Goal: Information Seeking & Learning: Compare options

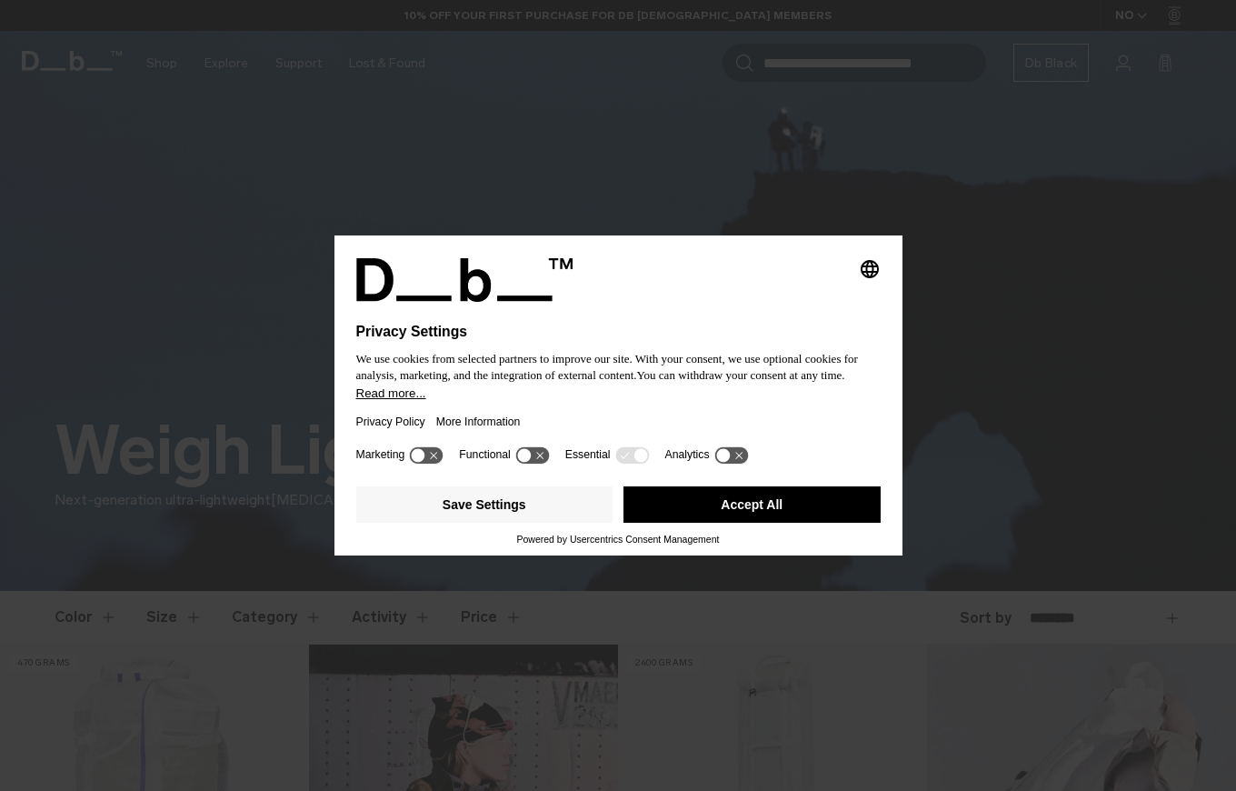
click at [725, 514] on button "Accept All" at bounding box center [751, 504] width 257 height 36
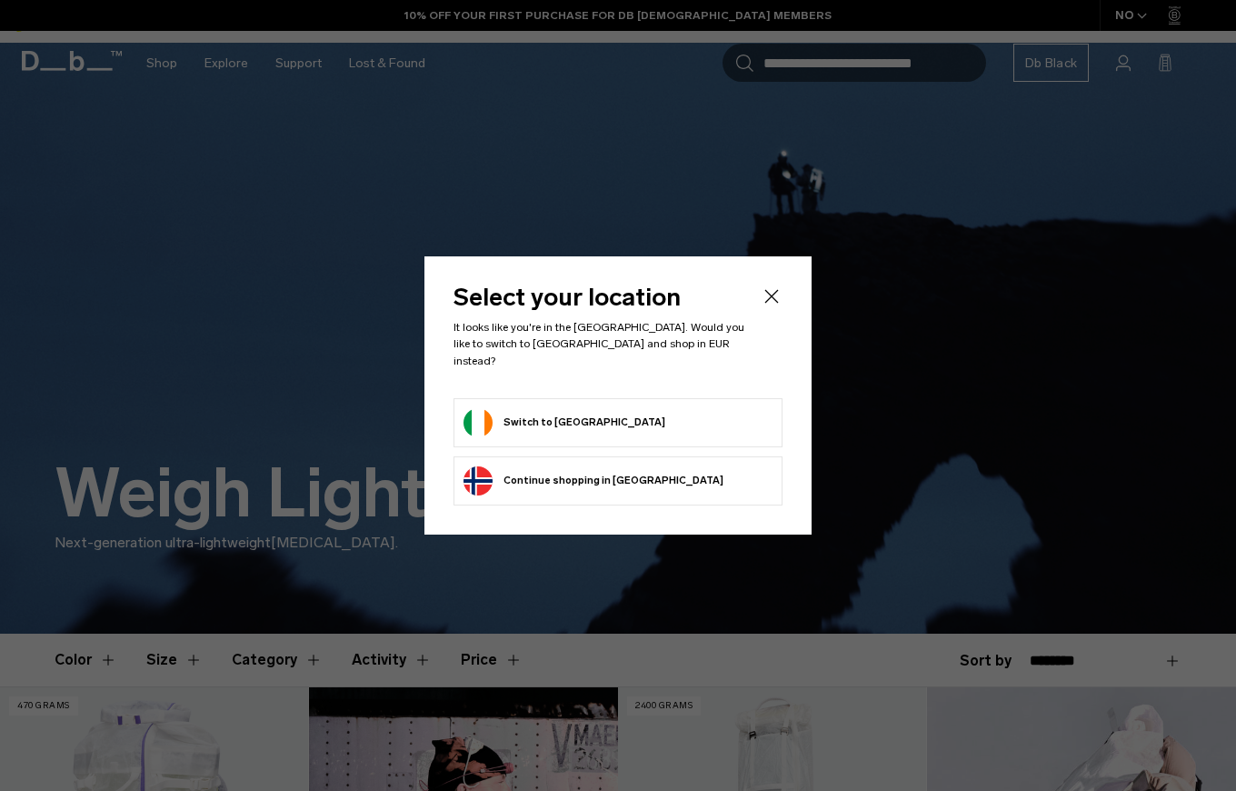
click at [776, 303] on icon "Close" at bounding box center [772, 296] width 22 height 22
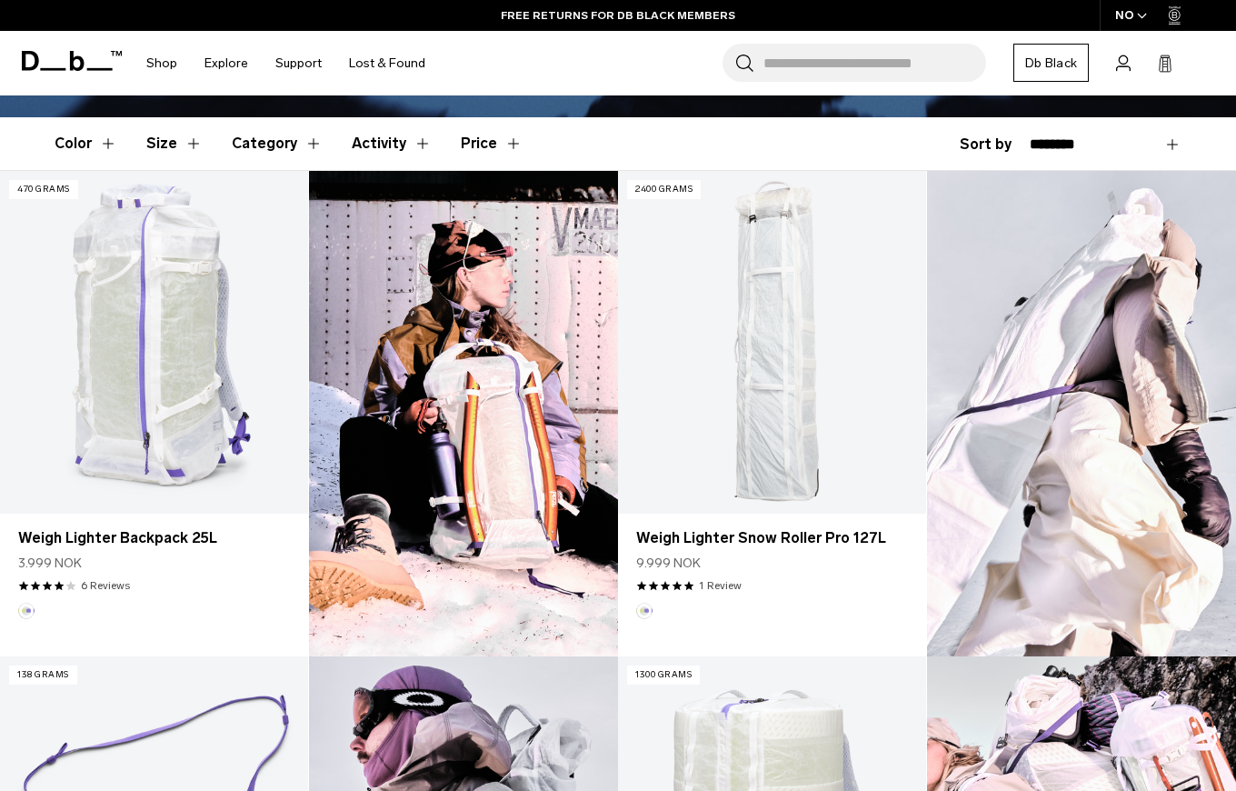
scroll to position [502, 0]
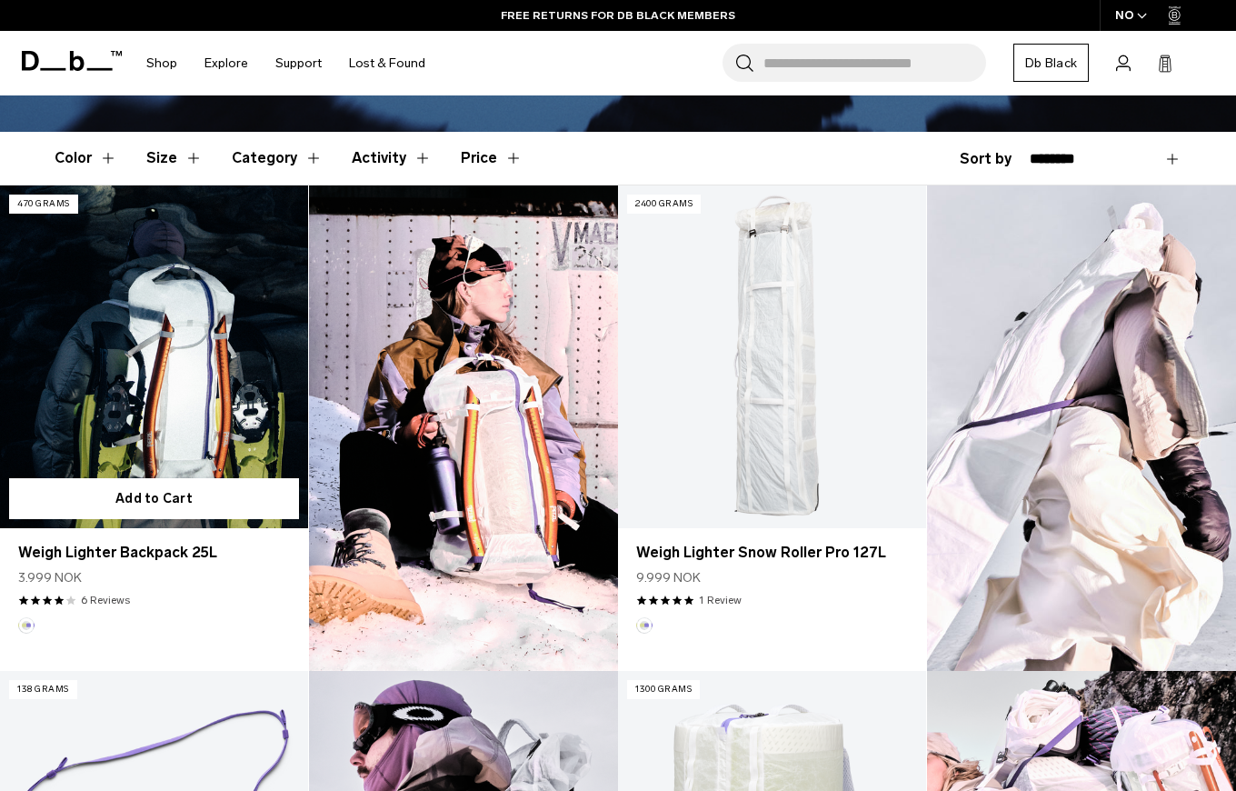
click at [148, 354] on link "Weigh Lighter Backpack 25L" at bounding box center [154, 356] width 308 height 343
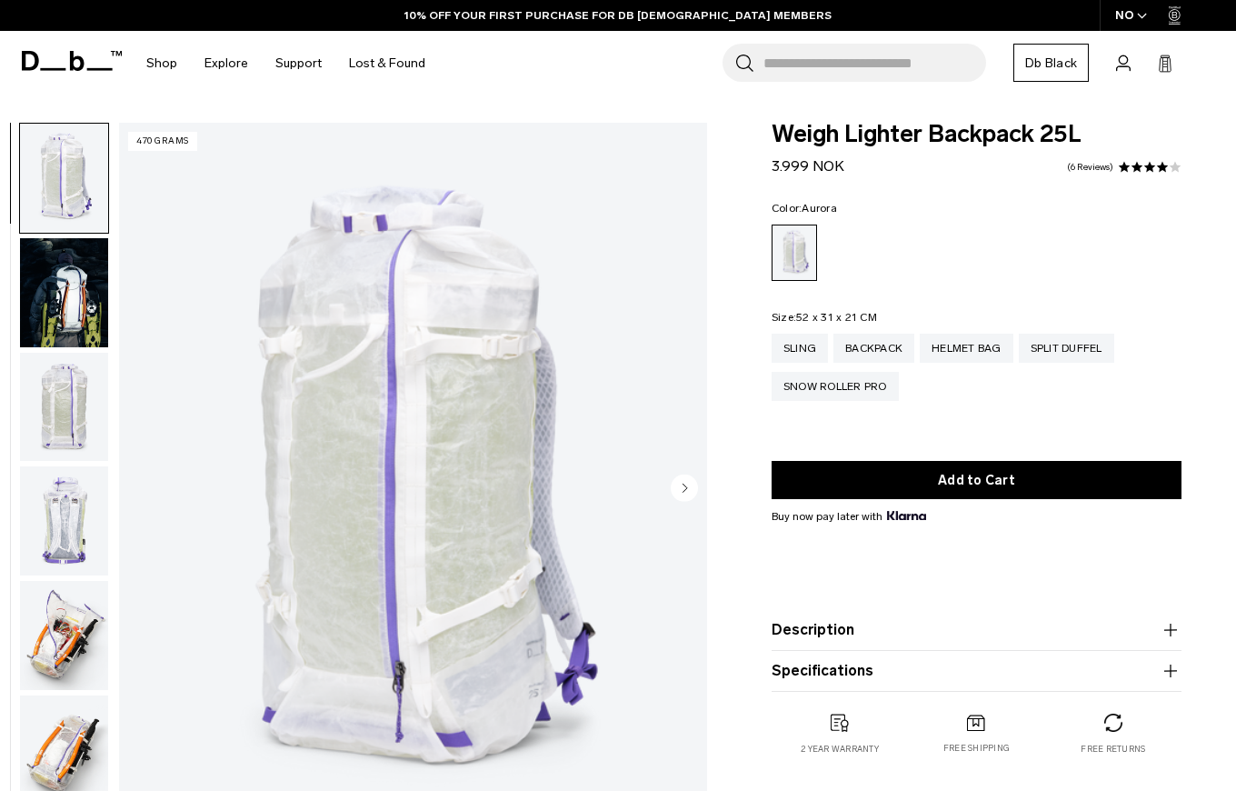
click at [73, 428] on img "button" at bounding box center [64, 407] width 88 height 109
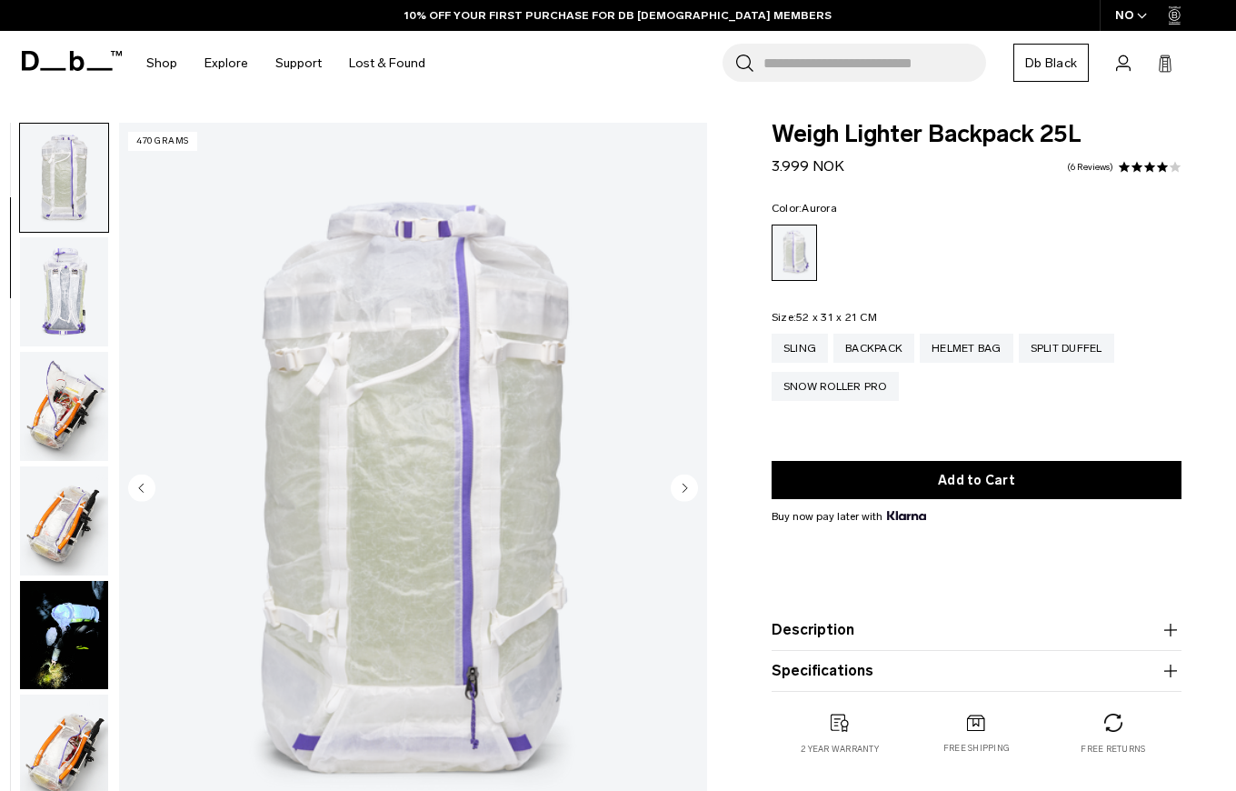
click at [72, 409] on img "button" at bounding box center [64, 406] width 88 height 109
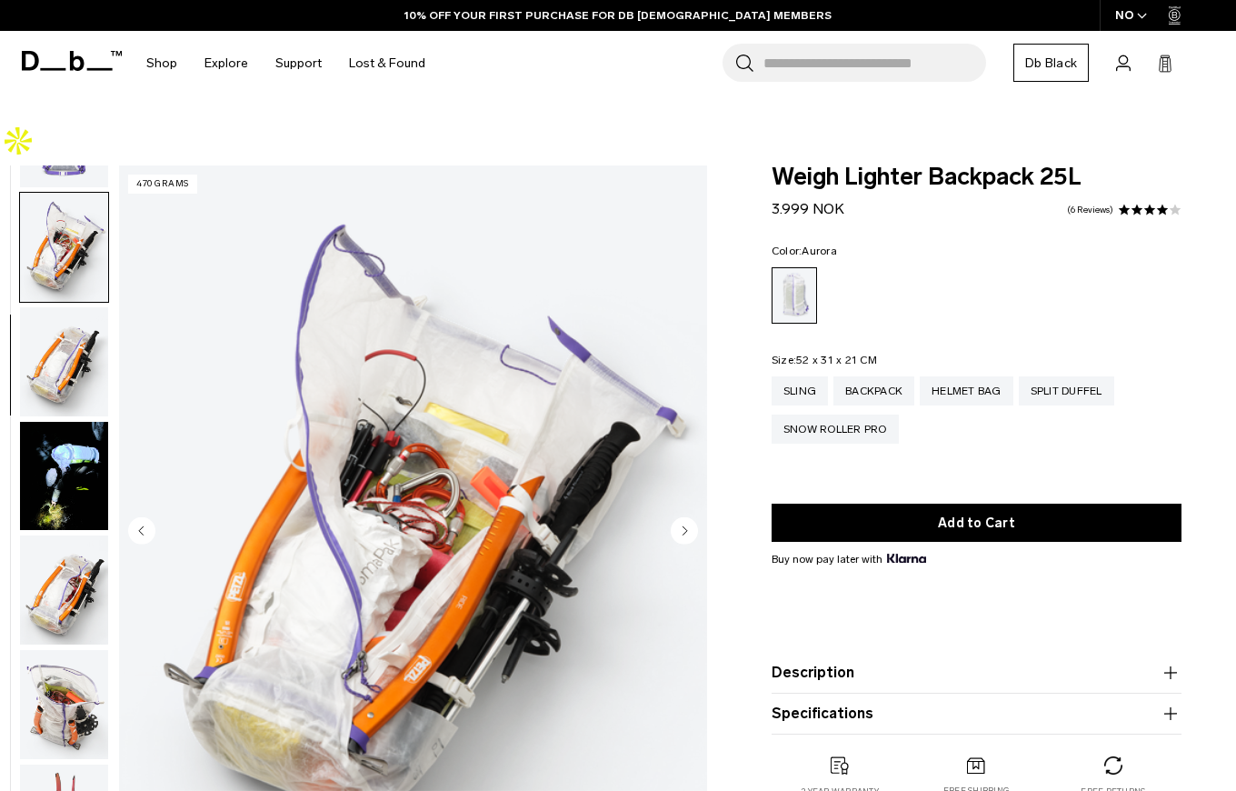
scroll to position [457, 0]
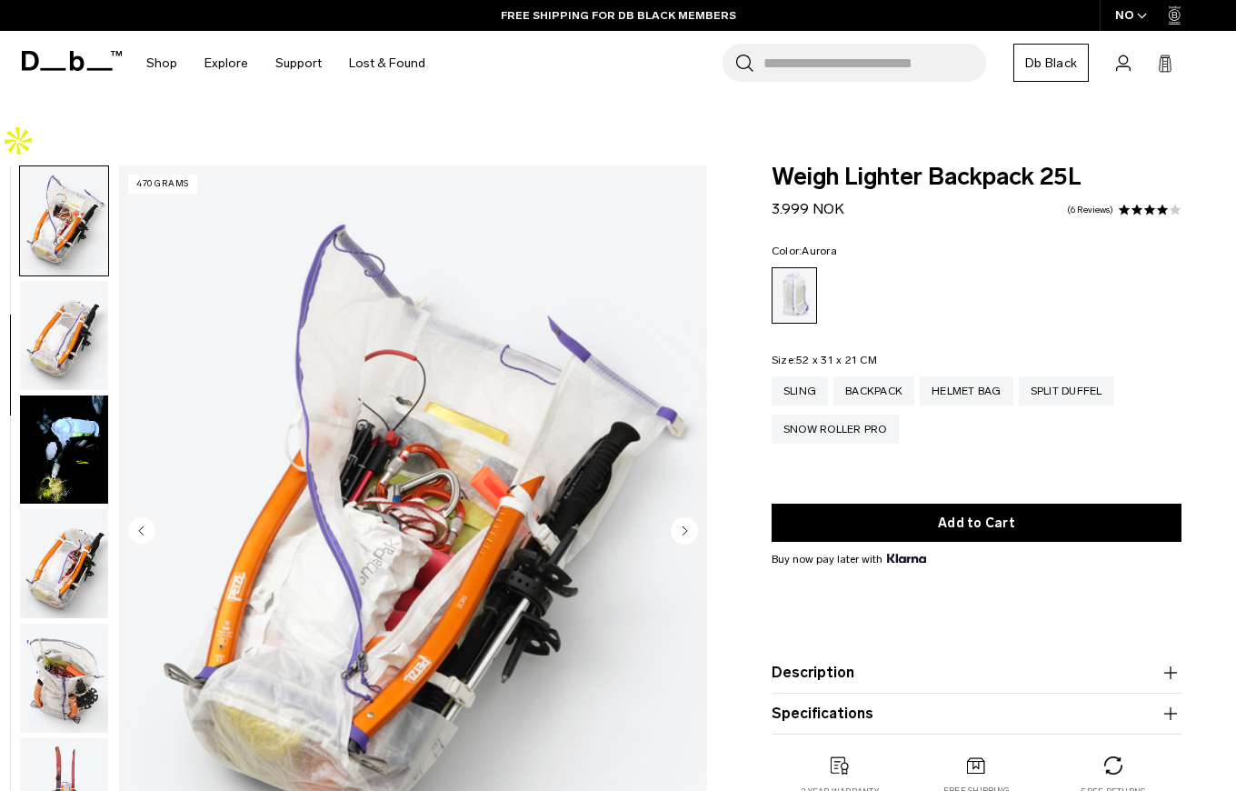
click at [81, 523] on img "button" at bounding box center [64, 563] width 88 height 109
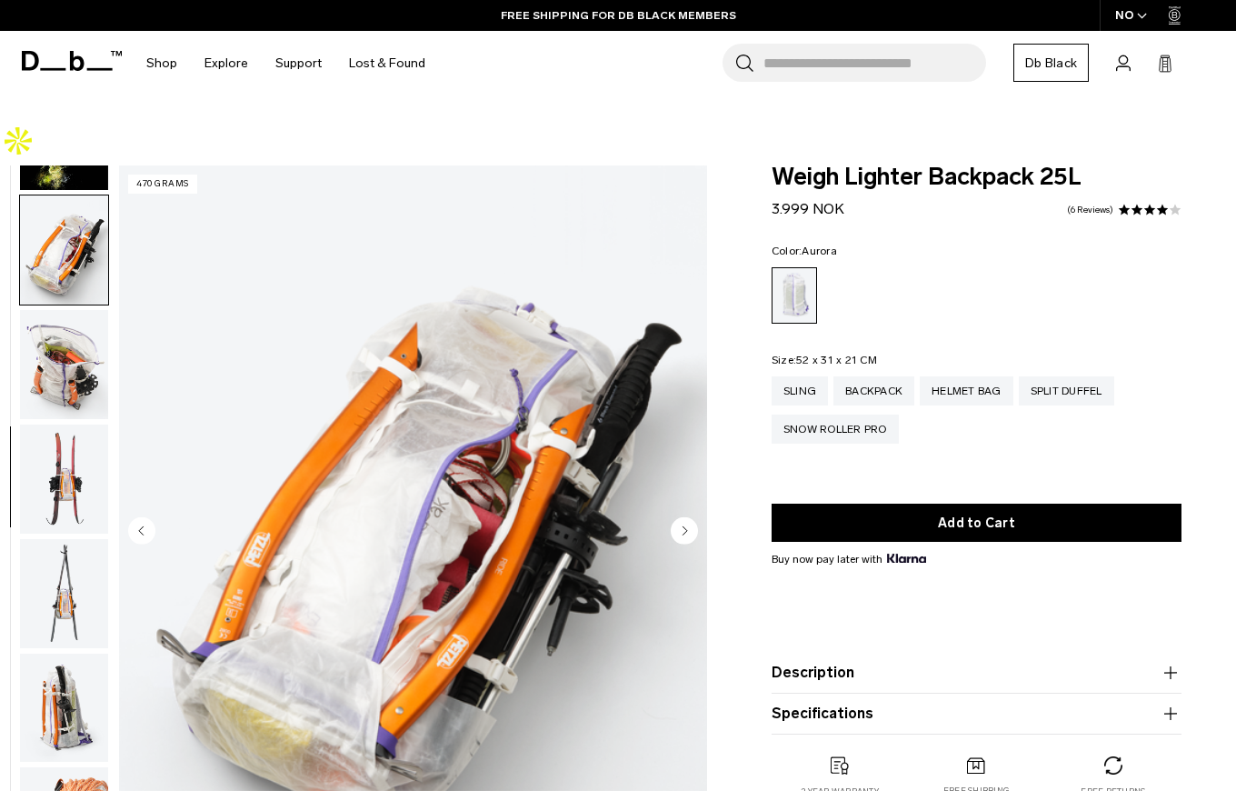
scroll to position [801, 0]
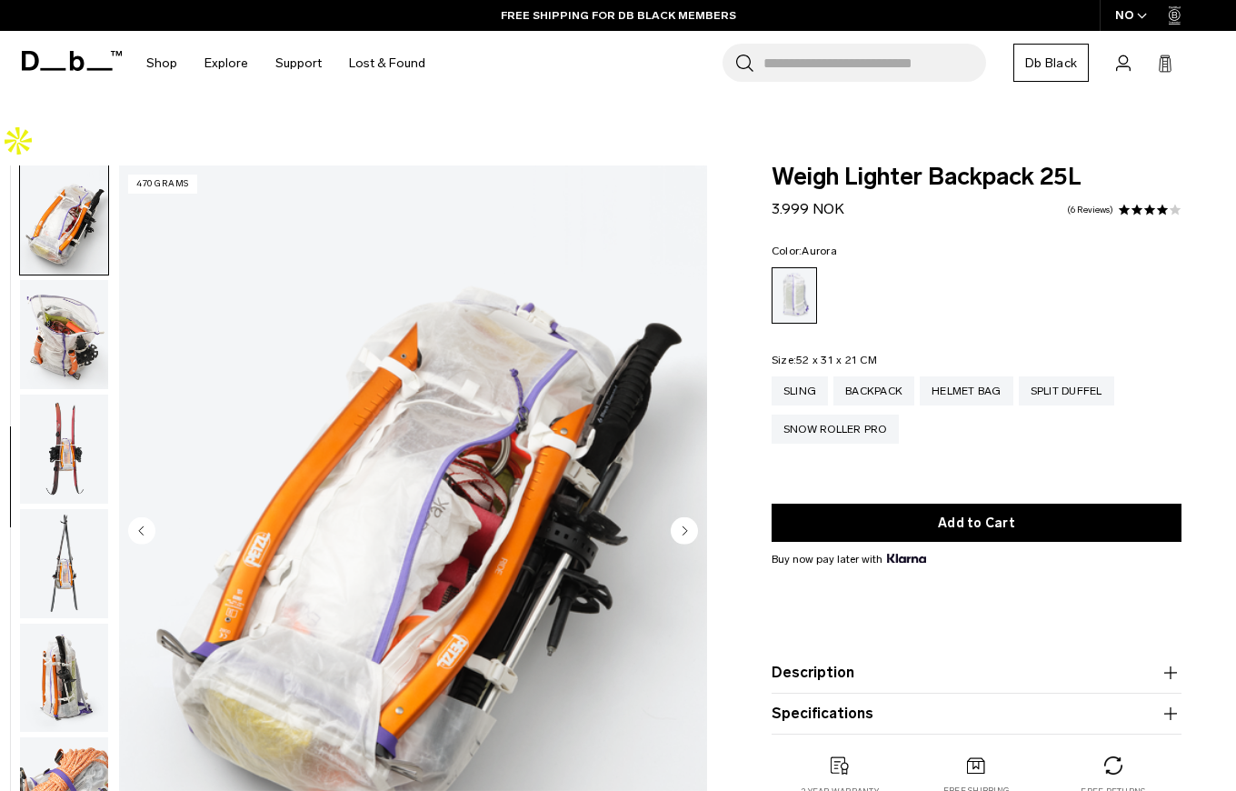
click at [92, 394] on img "button" at bounding box center [64, 448] width 88 height 109
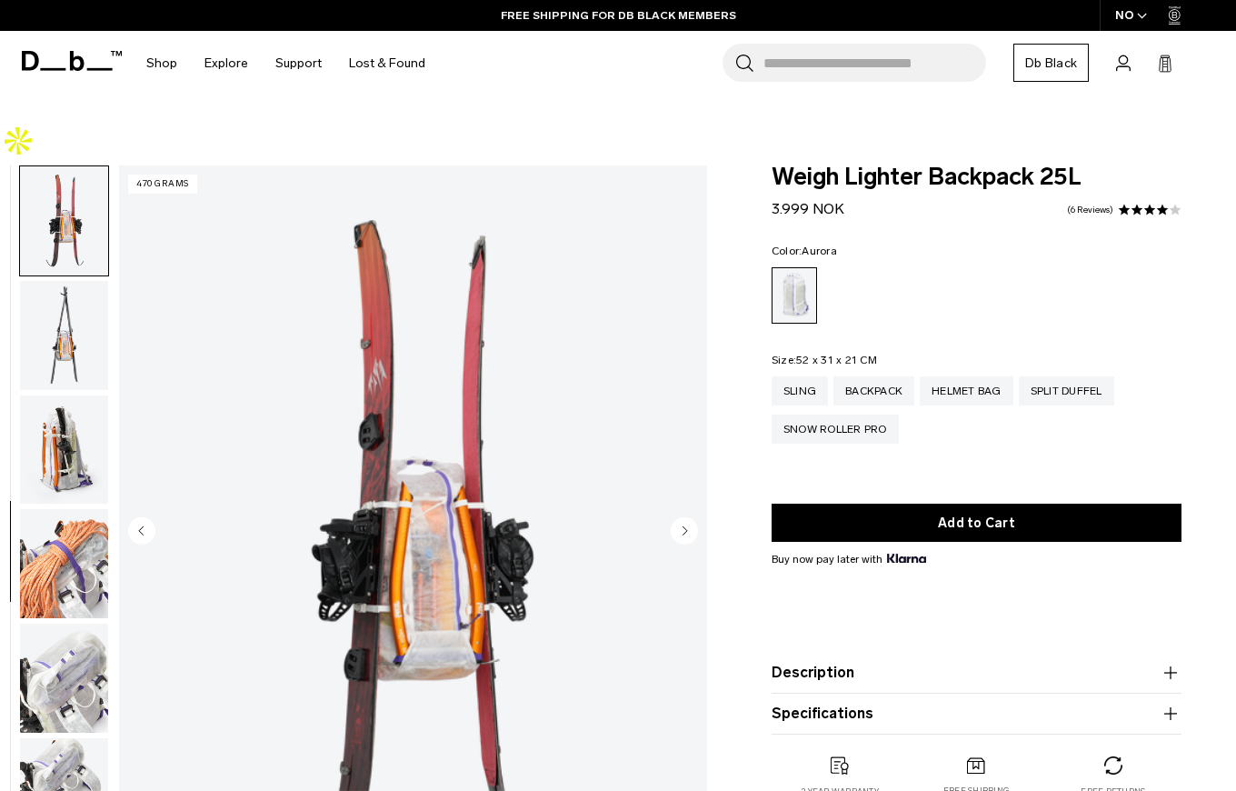
click at [58, 395] on img "button" at bounding box center [64, 449] width 88 height 109
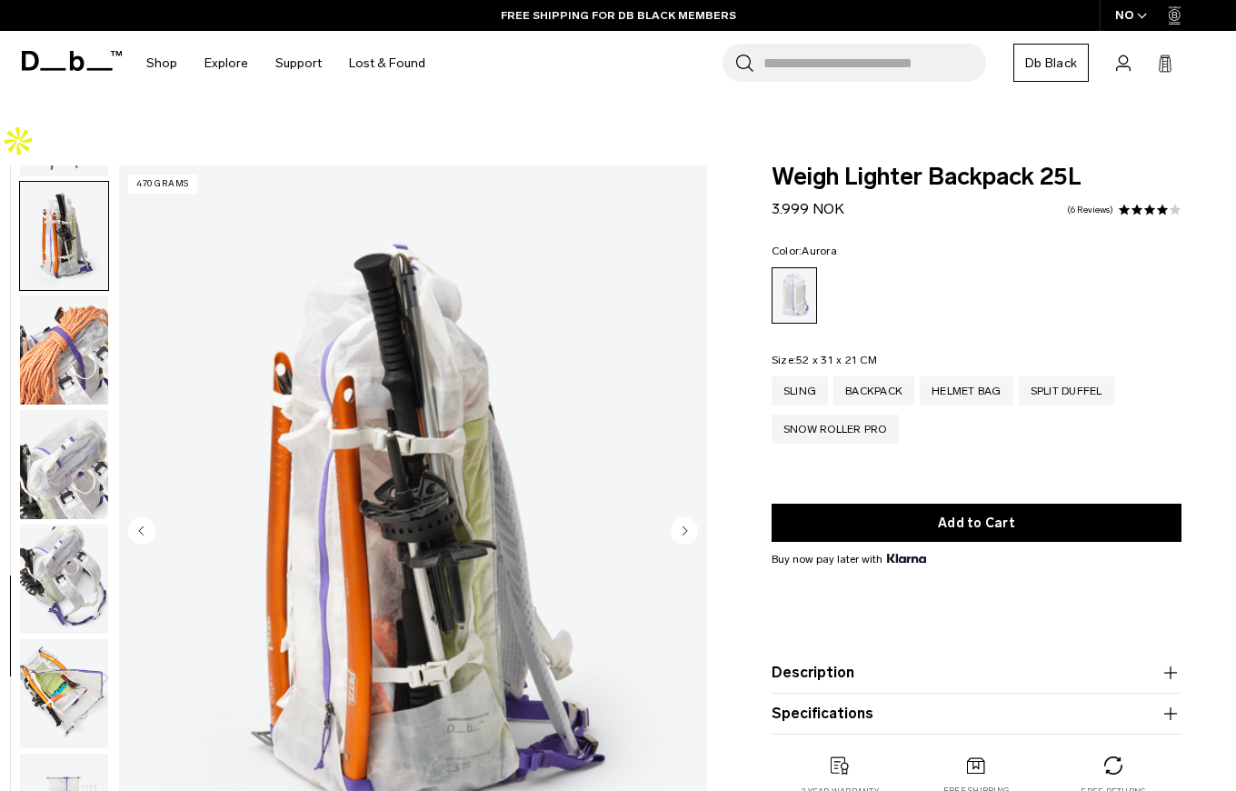
scroll to position [1258, 0]
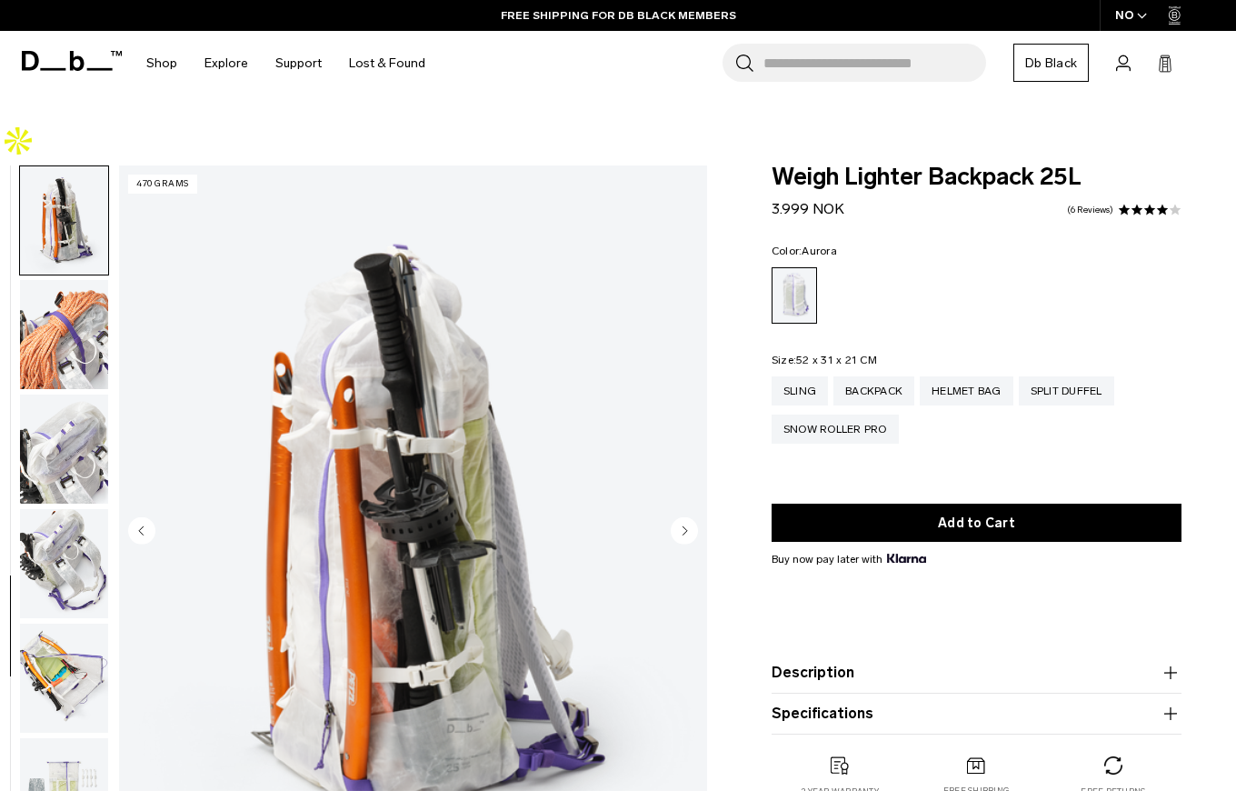
click at [56, 419] on img "button" at bounding box center [64, 448] width 88 height 109
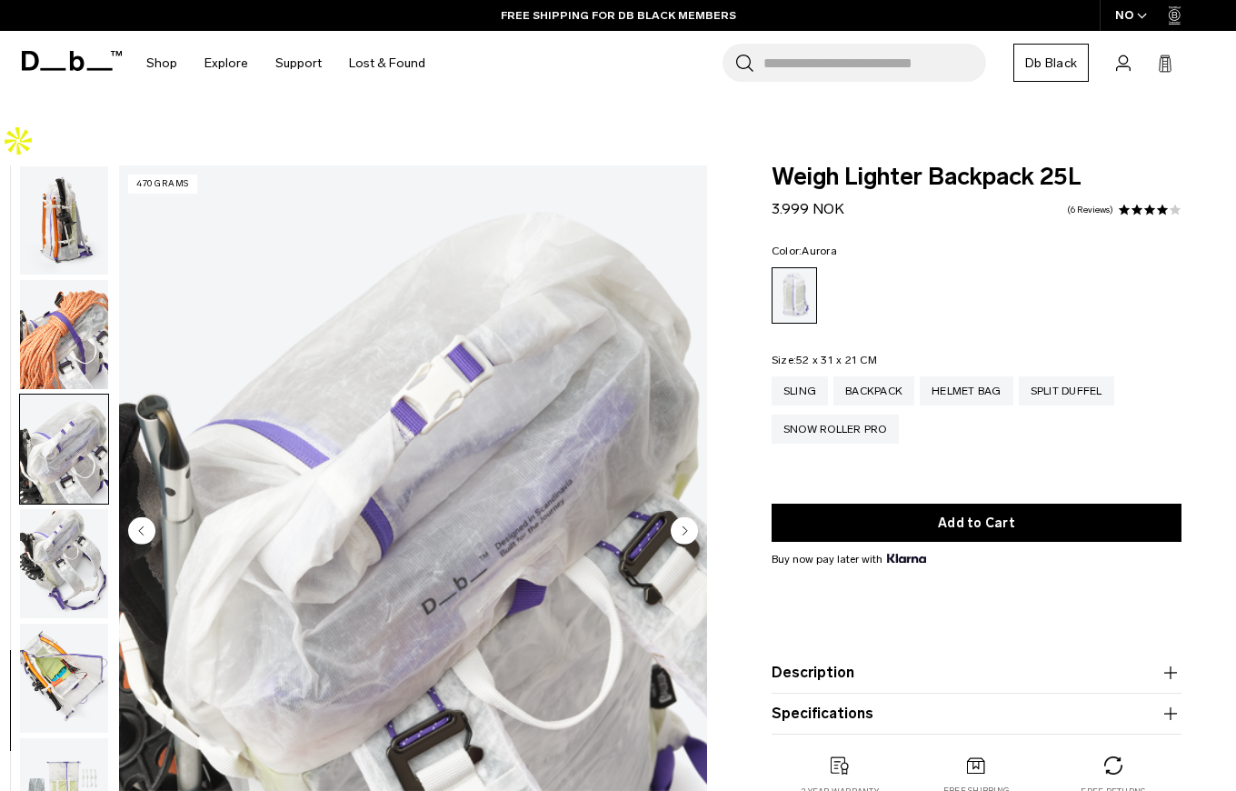
scroll to position [1320, 0]
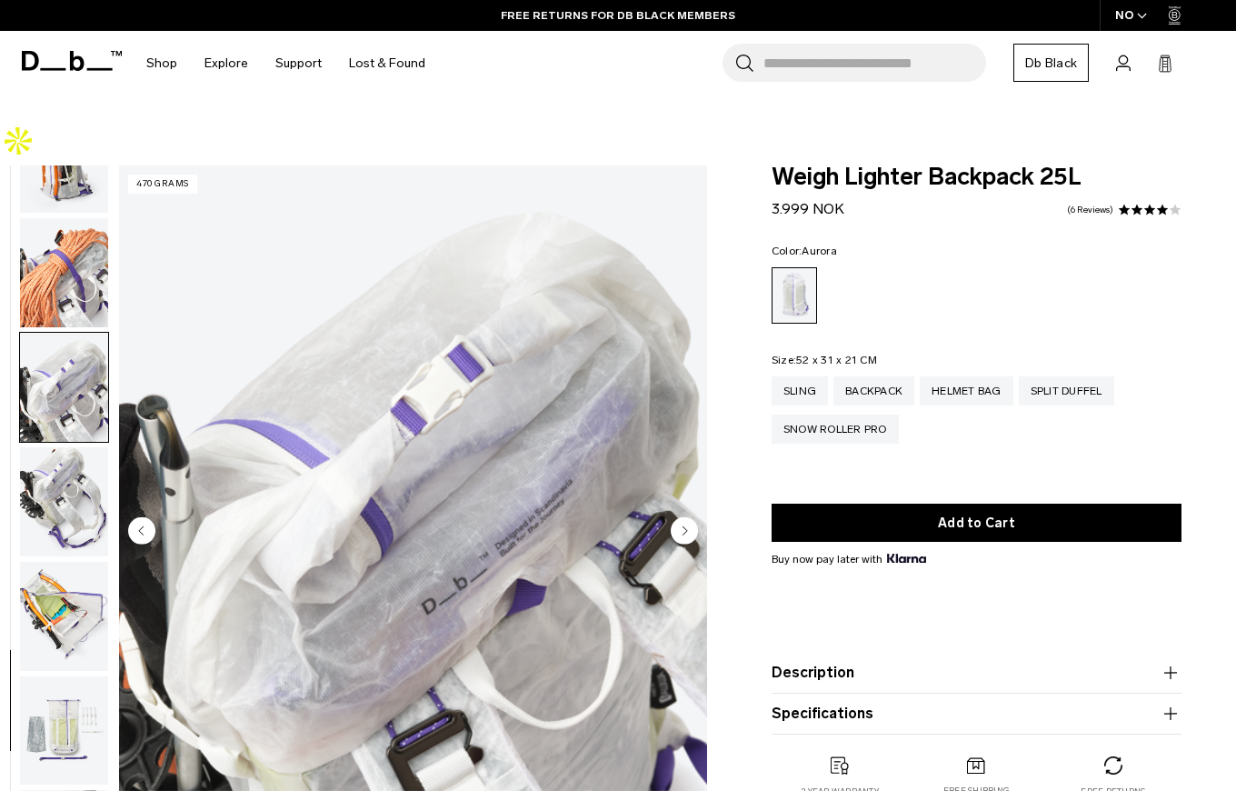
click at [56, 456] on img "button" at bounding box center [64, 501] width 88 height 109
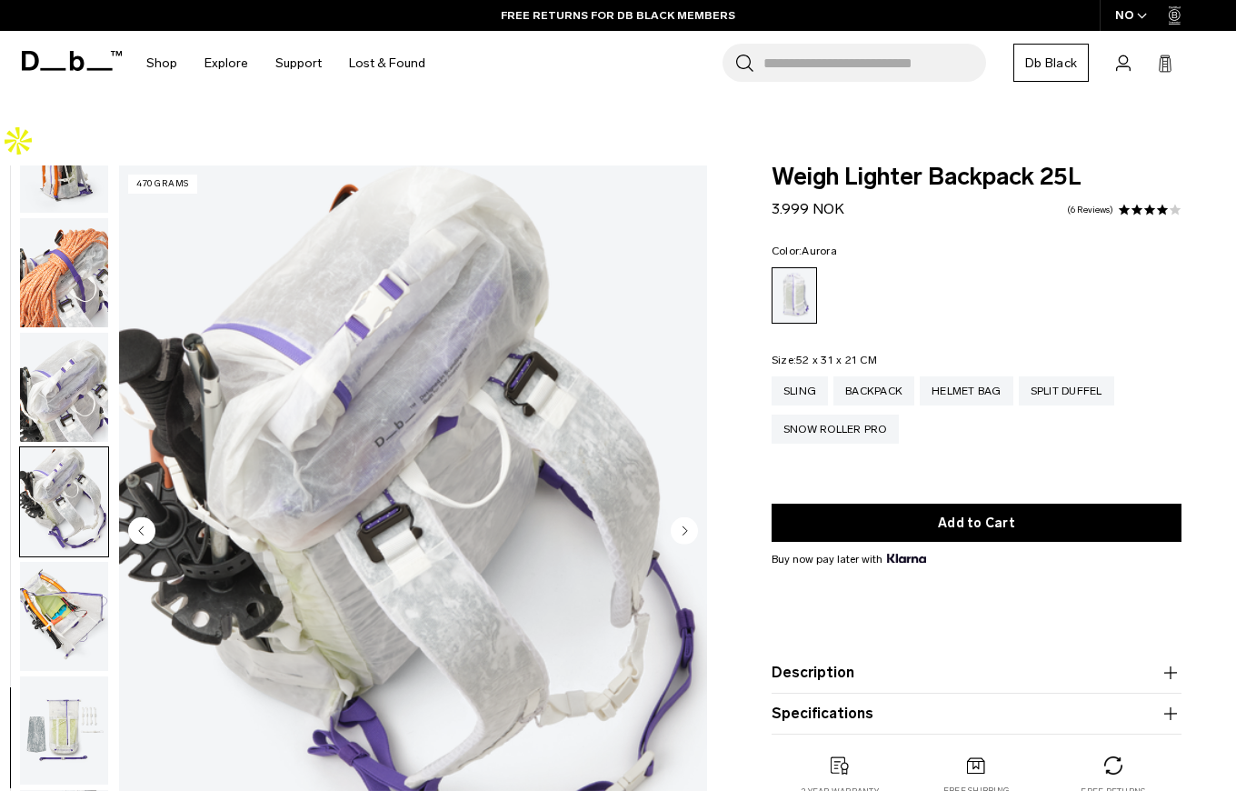
click at [55, 562] on img "button" at bounding box center [64, 616] width 88 height 109
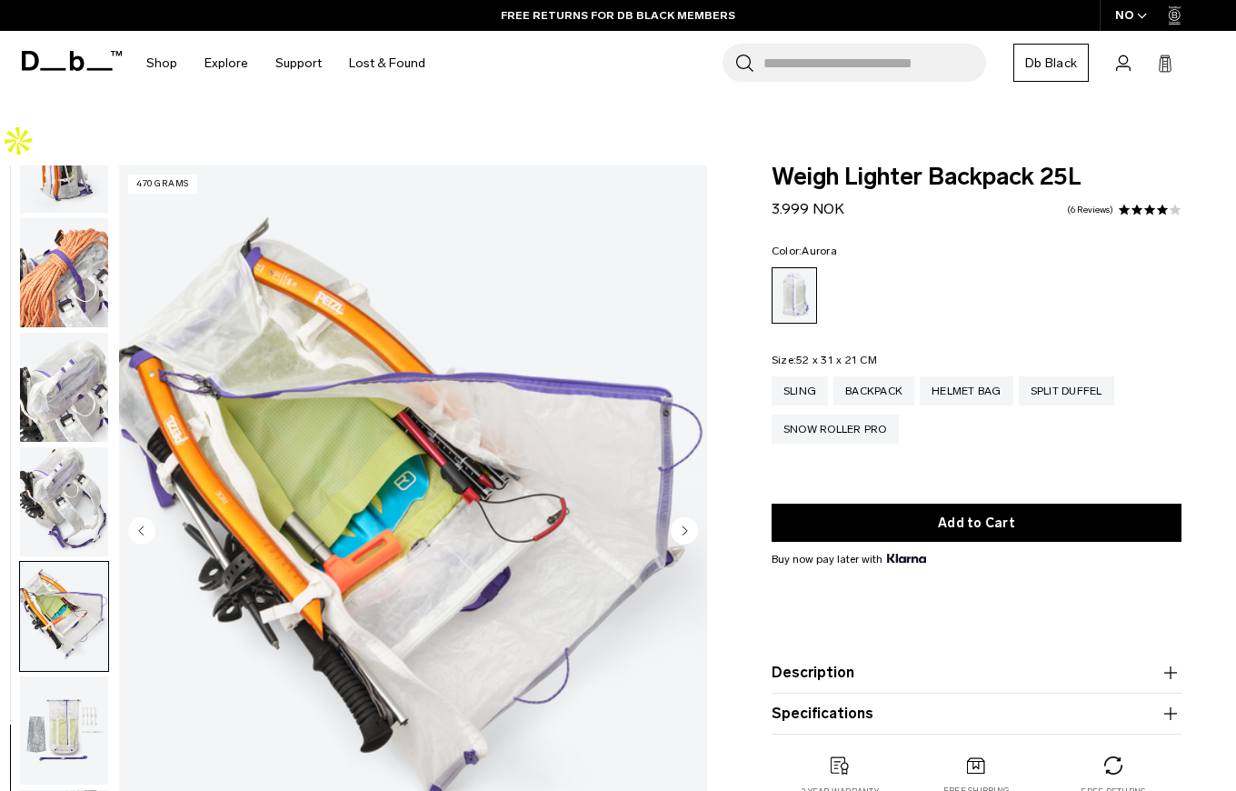
click at [74, 447] on img "button" at bounding box center [64, 501] width 88 height 109
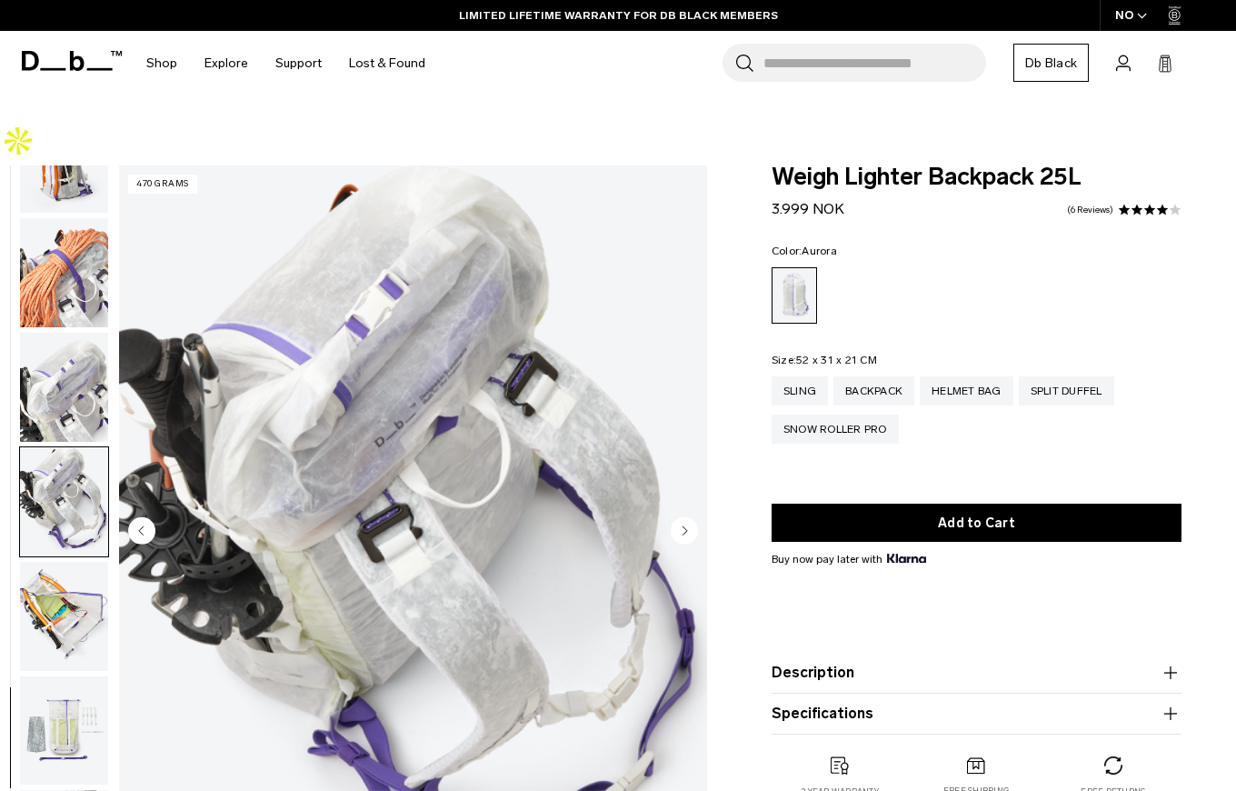
click at [1141, 18] on icon "button" at bounding box center [1142, 16] width 8 height 5
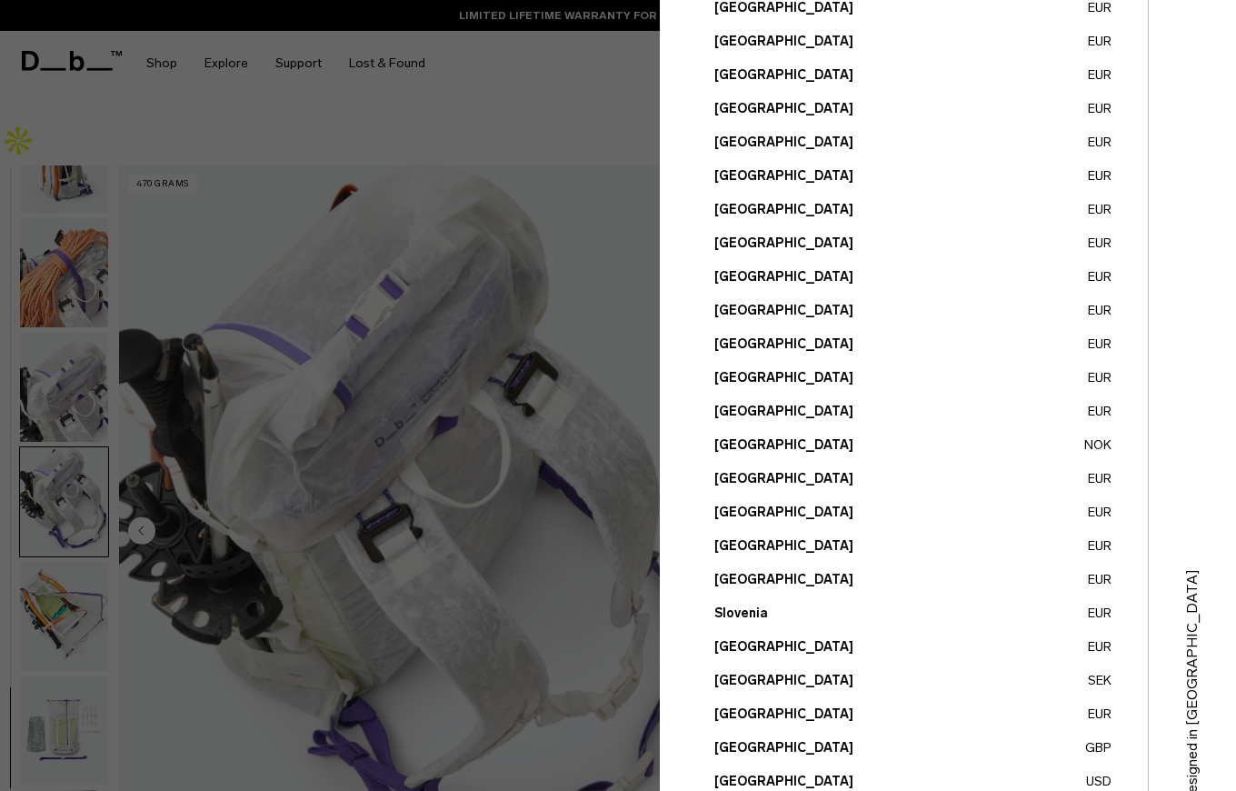
scroll to position [550, 0]
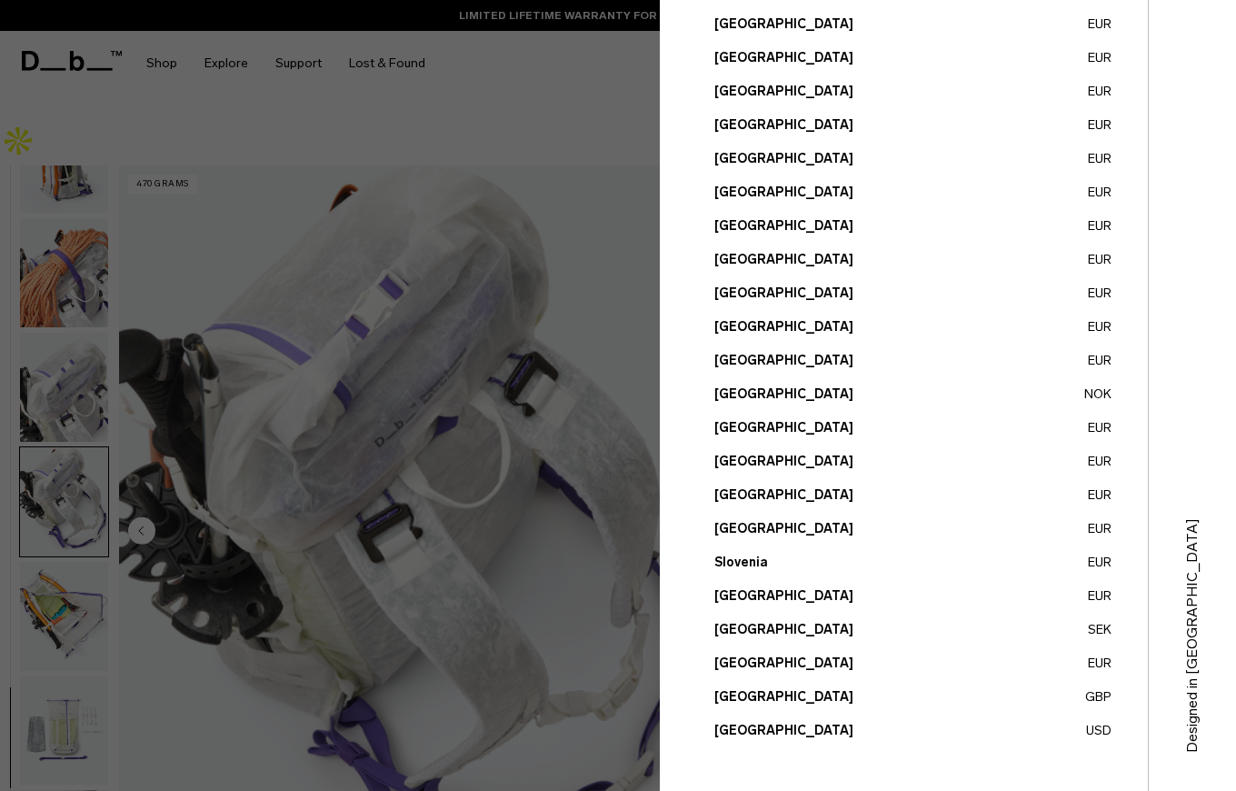
click at [740, 184] on button "Ireland EUR" at bounding box center [912, 192] width 397 height 19
click at [741, 194] on button "Ireland EUR" at bounding box center [912, 192] width 397 height 19
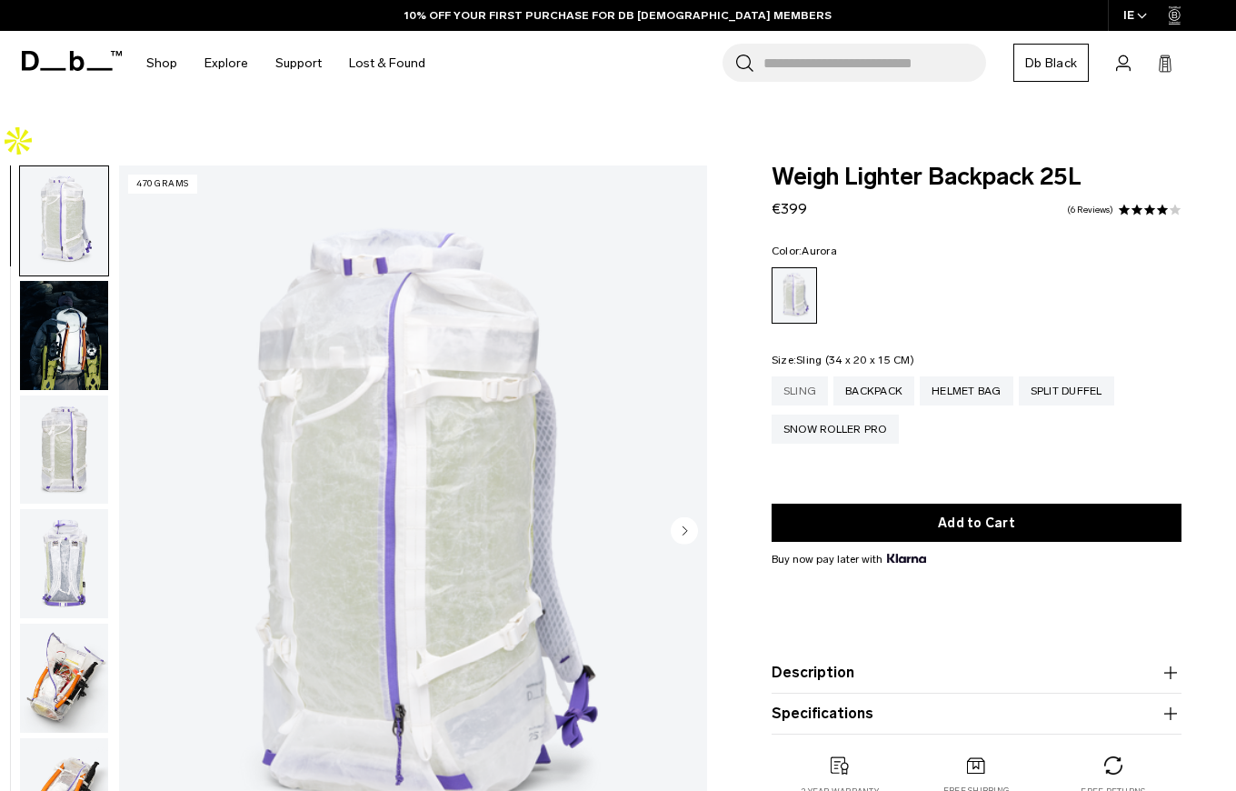
click at [803, 376] on div "Sling" at bounding box center [800, 390] width 56 height 29
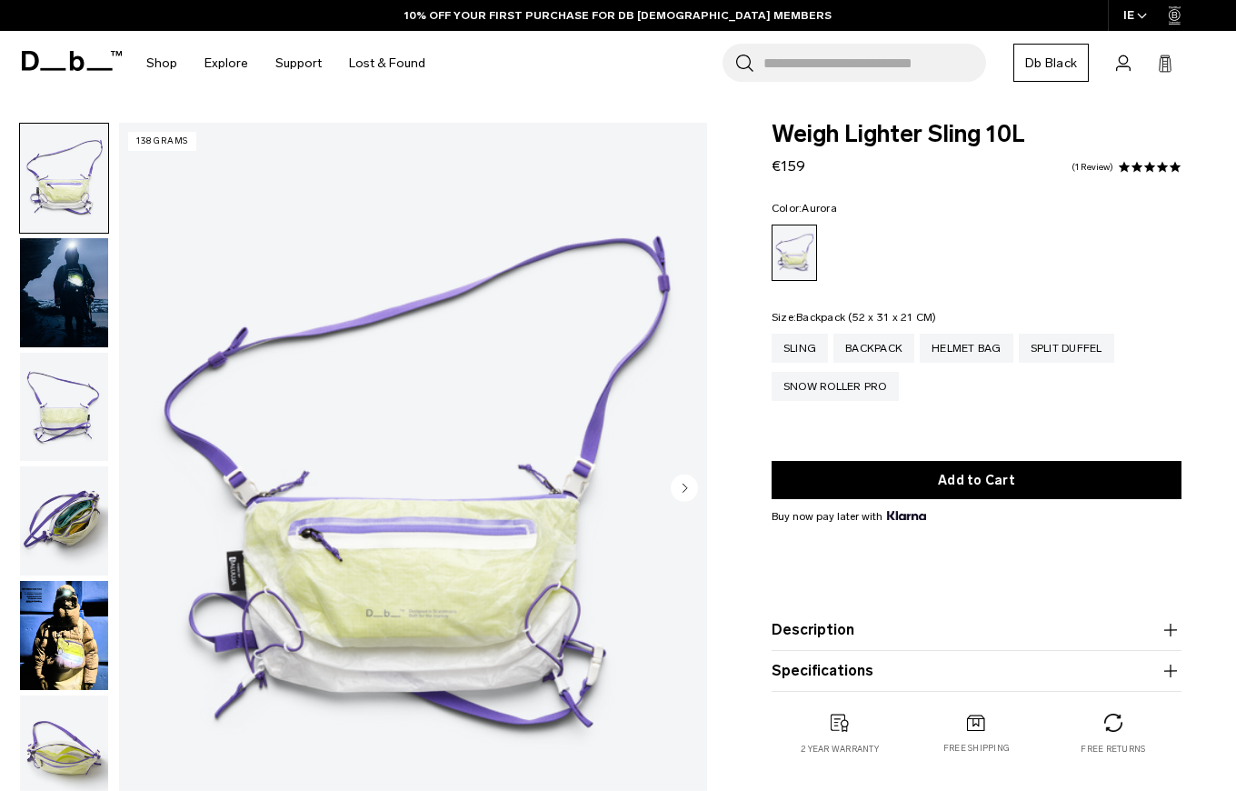
click at [857, 335] on div "Backpack" at bounding box center [873, 348] width 81 height 29
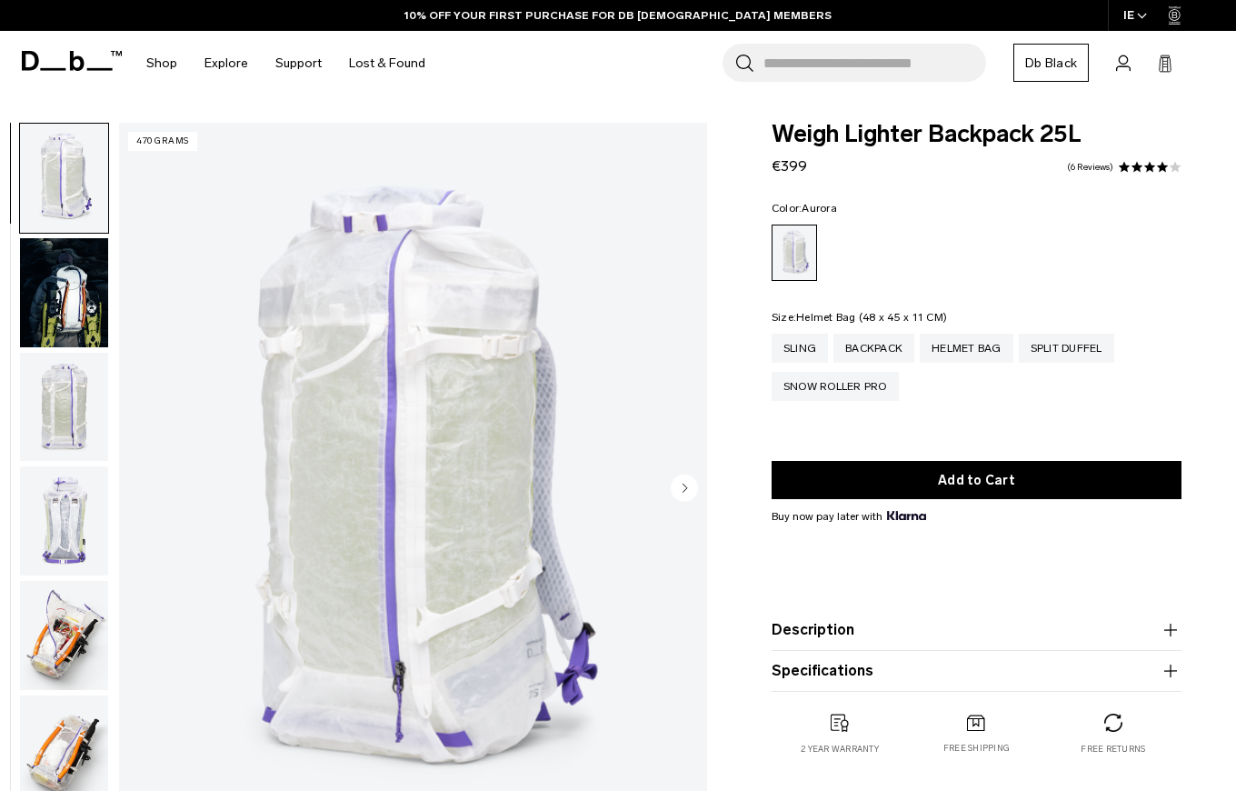
click at [962, 344] on div "Helmet Bag" at bounding box center [967, 348] width 94 height 29
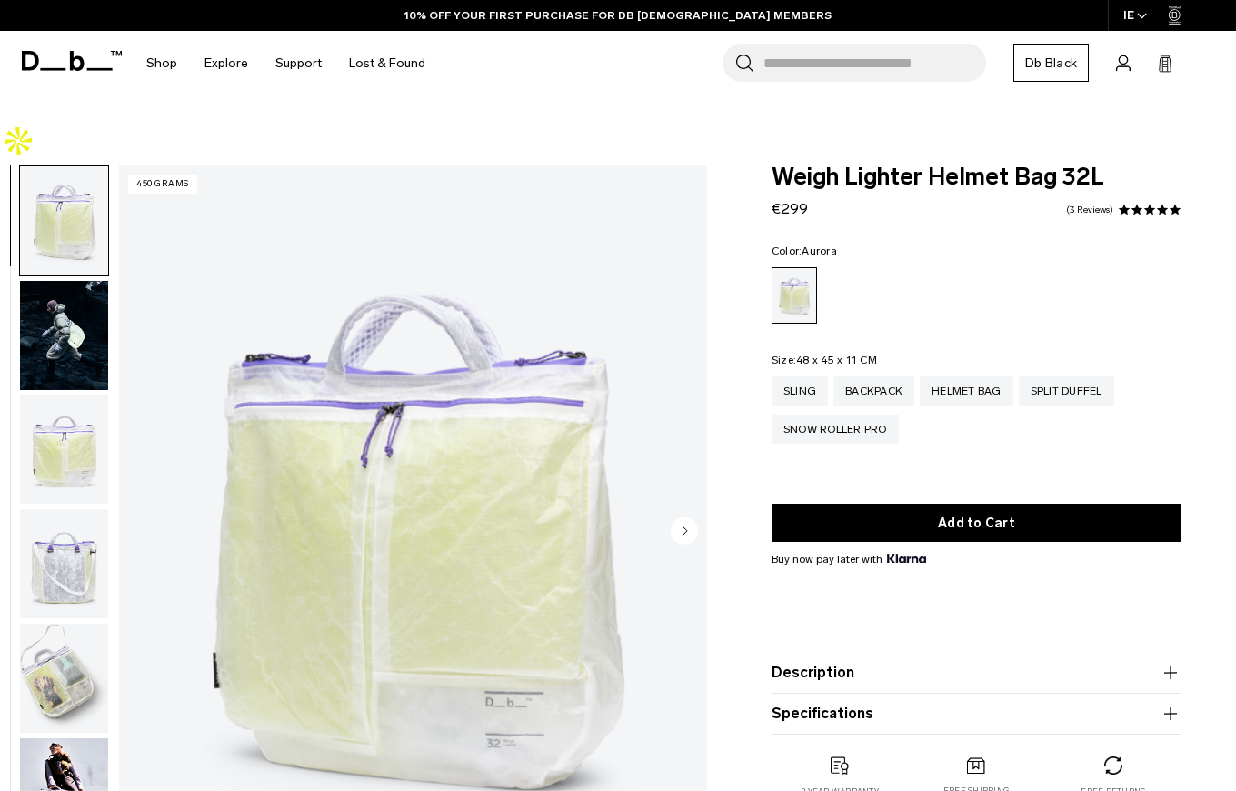
click at [58, 623] on img "button" at bounding box center [64, 677] width 88 height 109
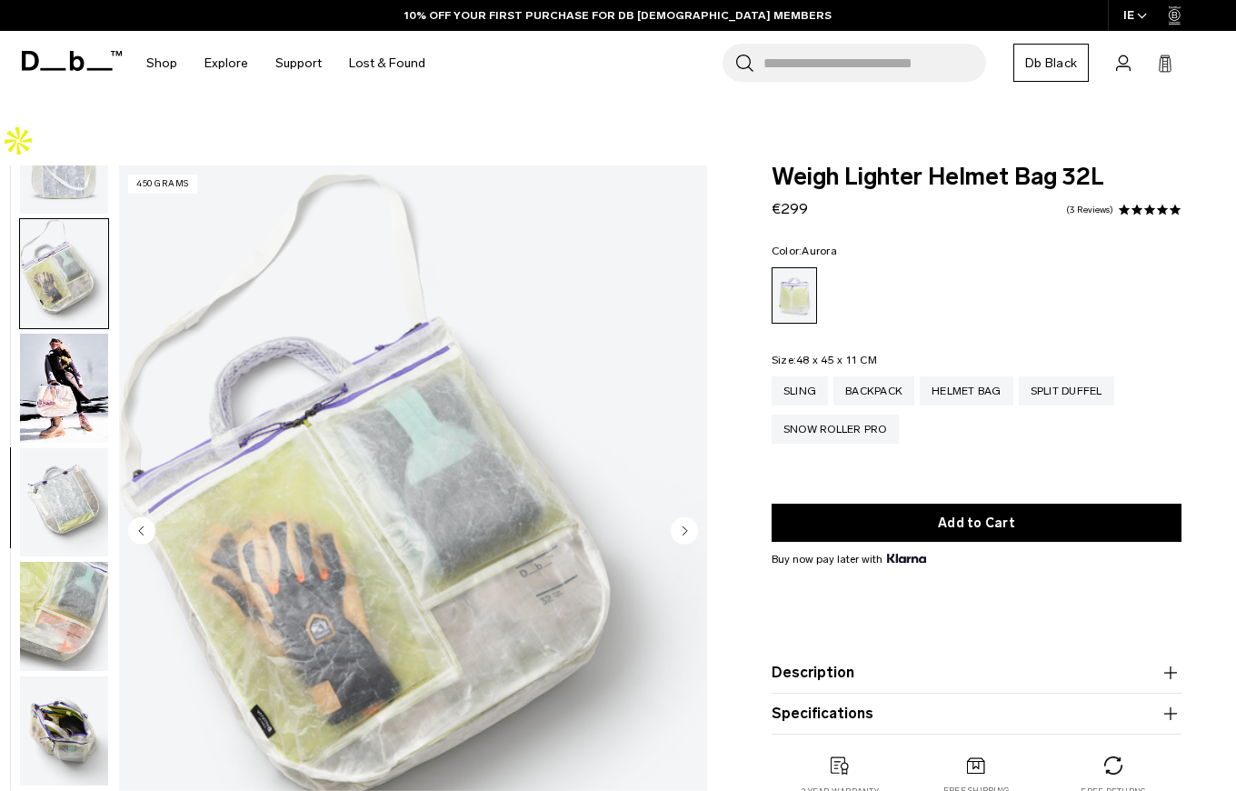
scroll to position [405, 0]
click at [65, 340] on img "button" at bounding box center [64, 387] width 88 height 109
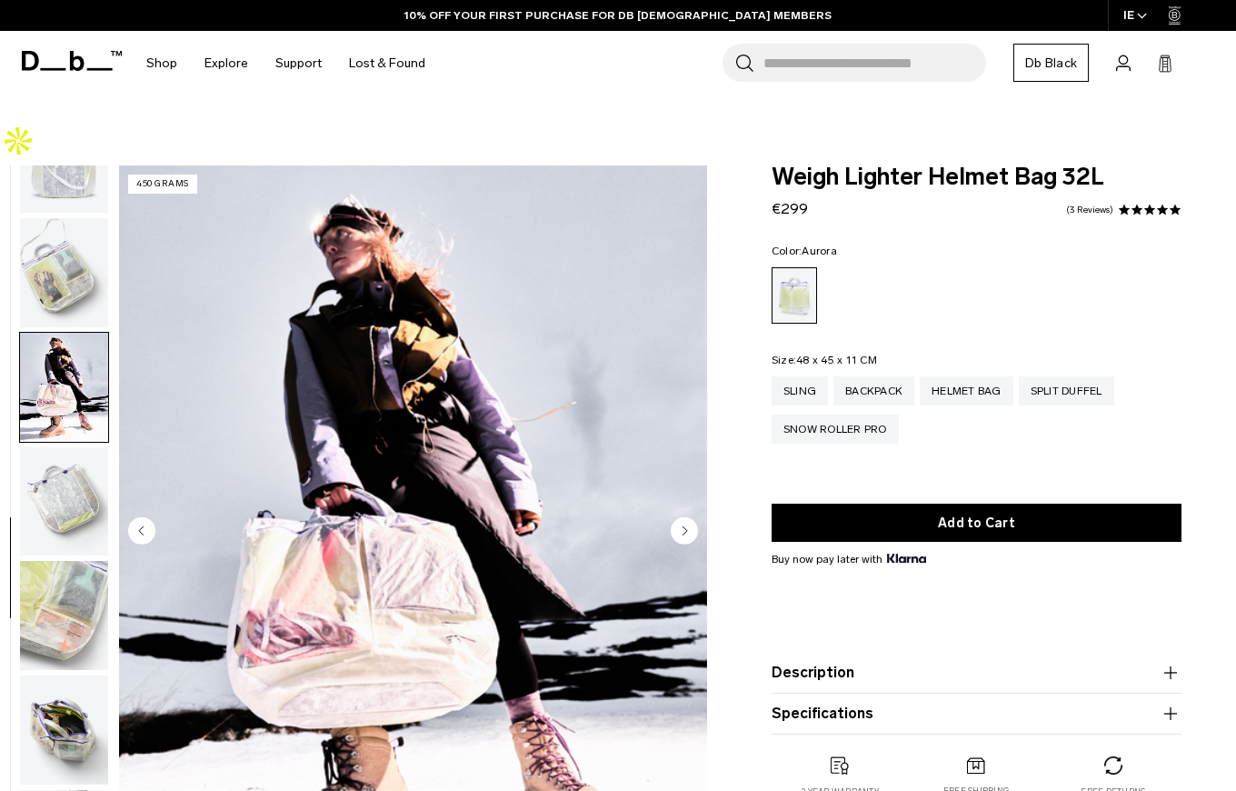
click at [70, 224] on img "button" at bounding box center [64, 272] width 88 height 109
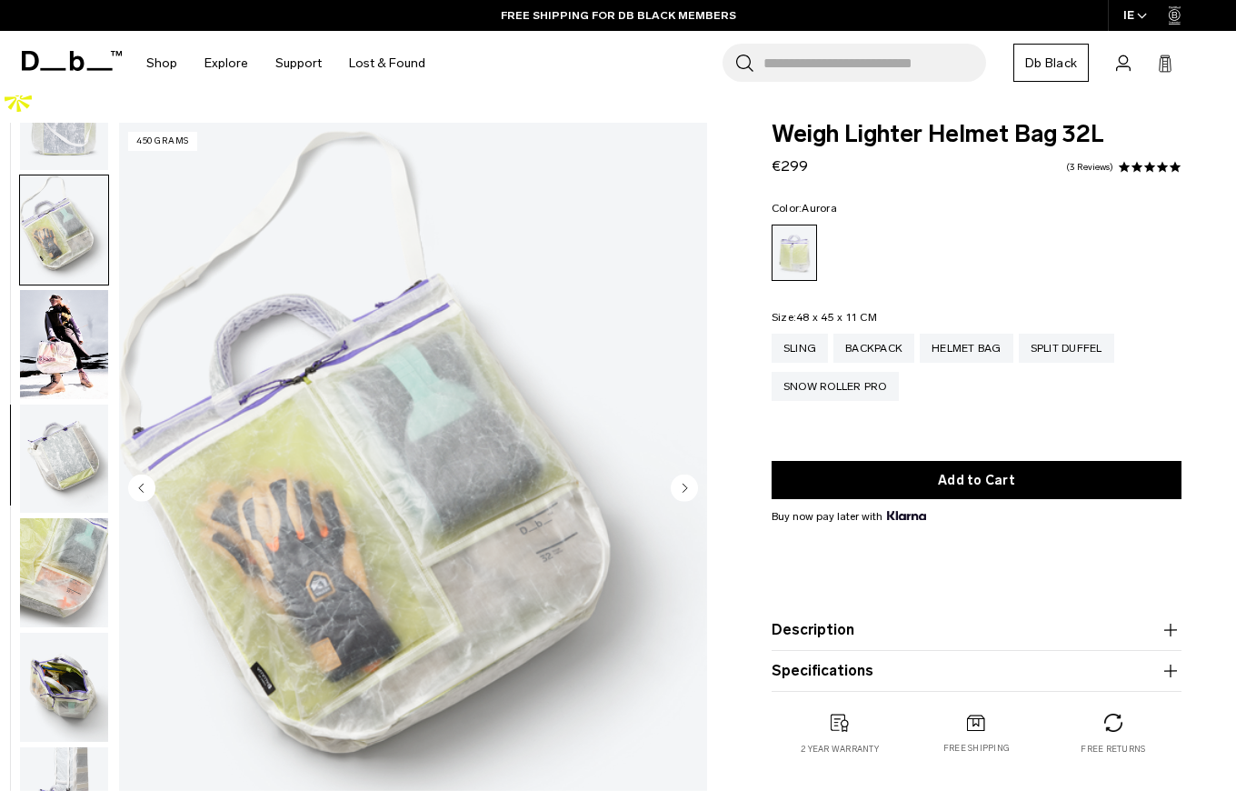
scroll to position [52, 0]
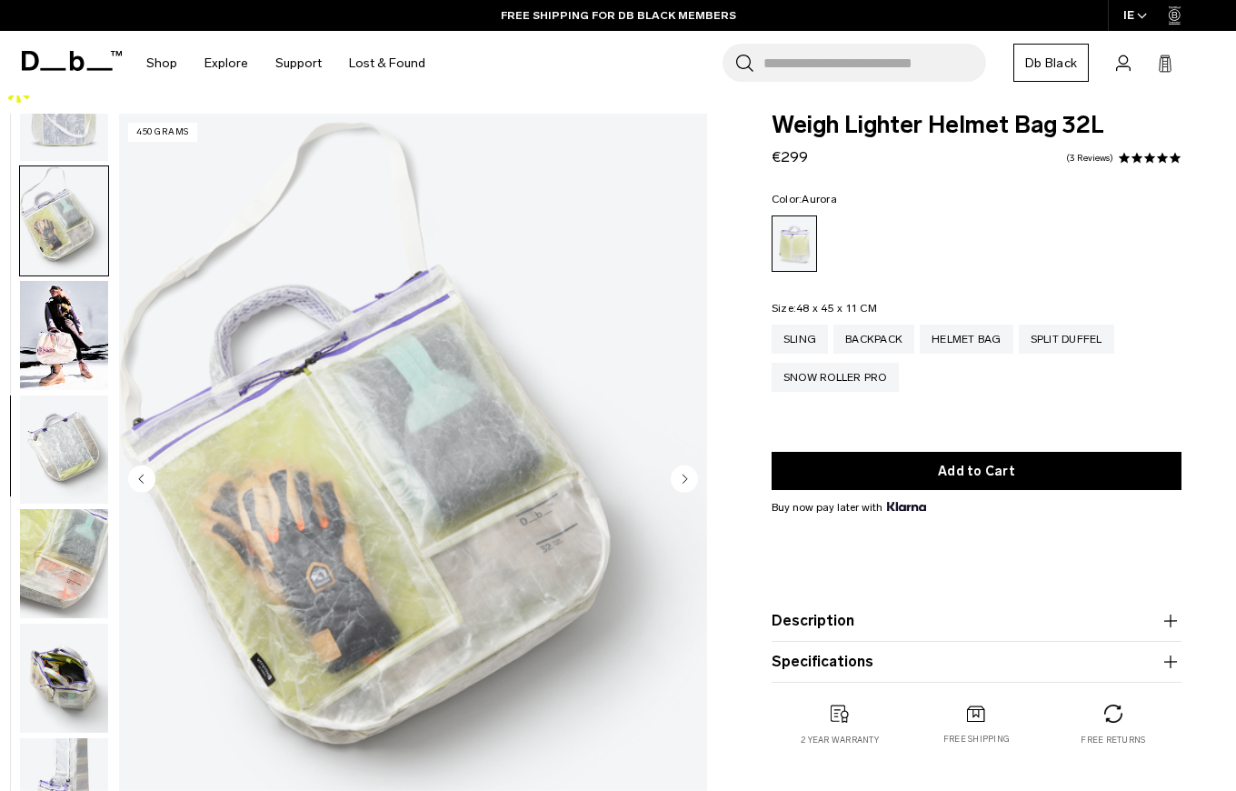
click at [67, 637] on img "button" at bounding box center [64, 677] width 88 height 109
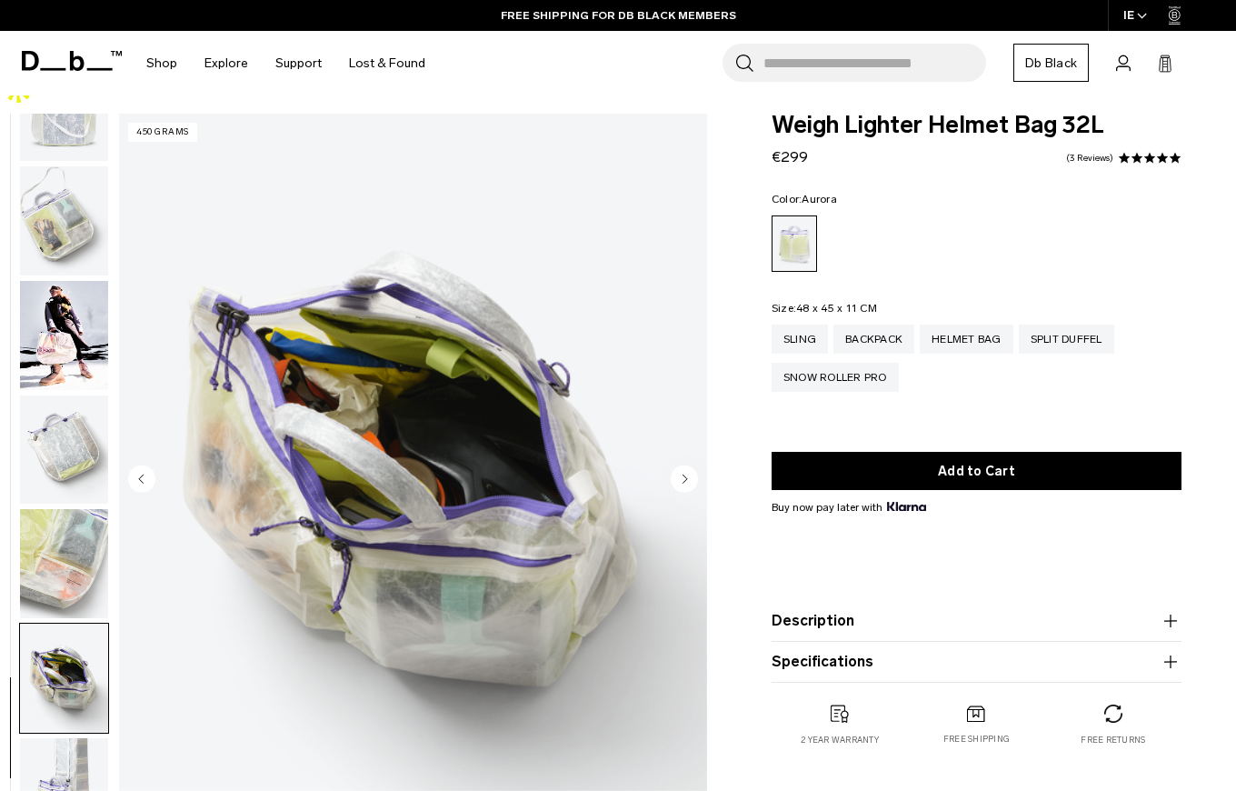
click at [71, 738] on img "button" at bounding box center [64, 792] width 88 height 109
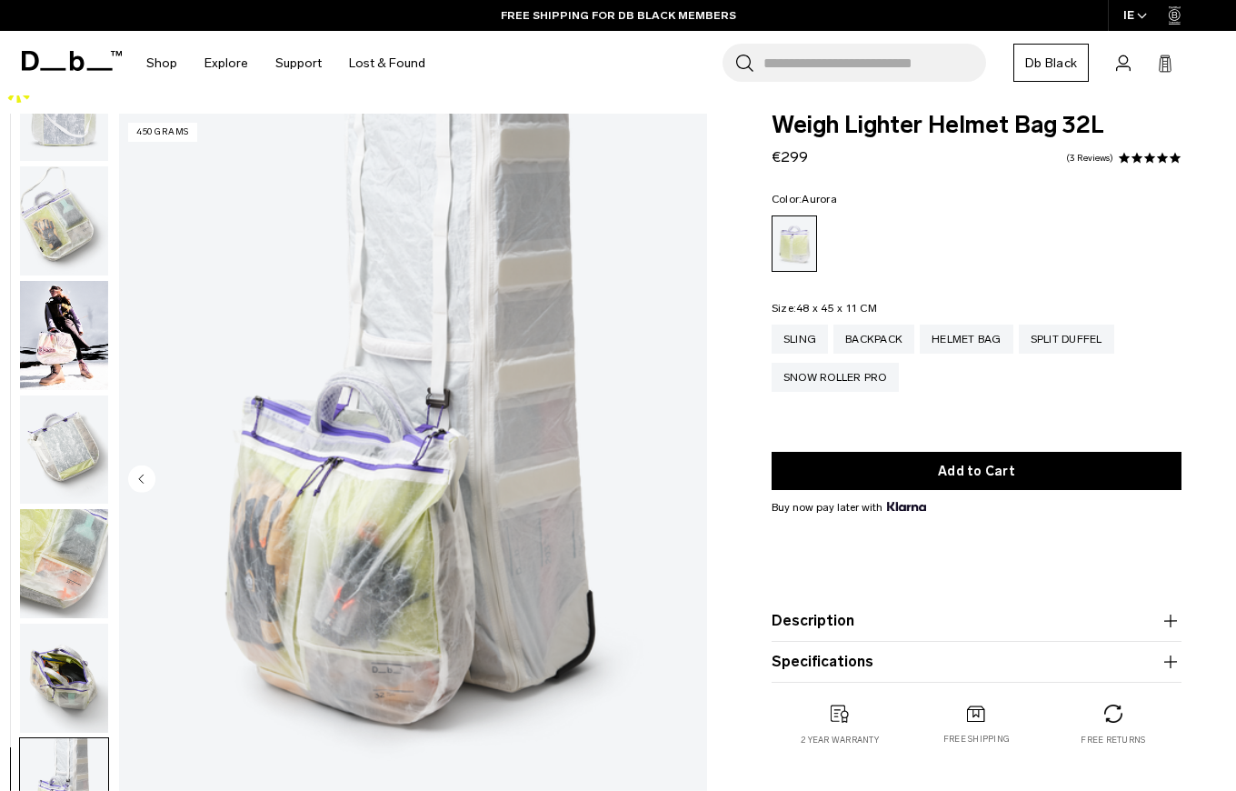
click at [63, 759] on img "button" at bounding box center [64, 792] width 88 height 109
click at [1071, 324] on div "Split Duffel" at bounding box center [1066, 338] width 95 height 29
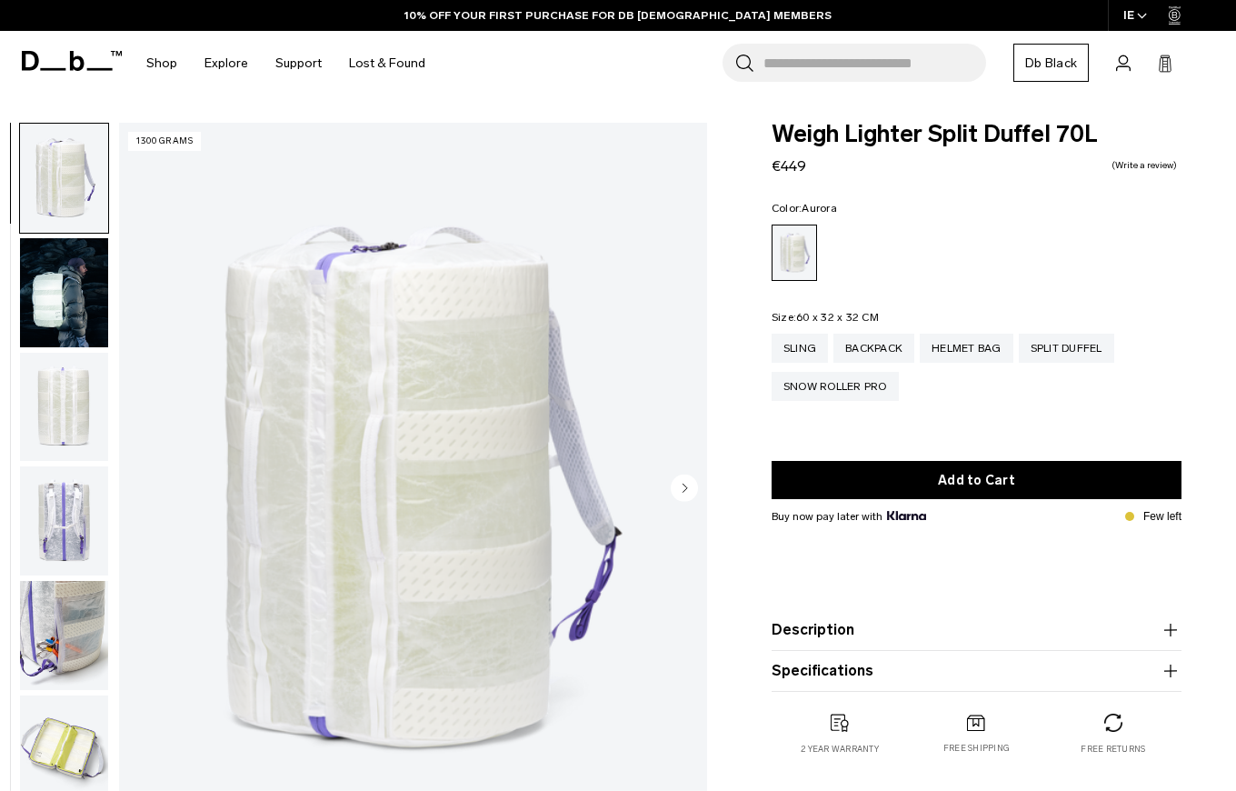
click at [65, 315] on img "button" at bounding box center [64, 292] width 88 height 109
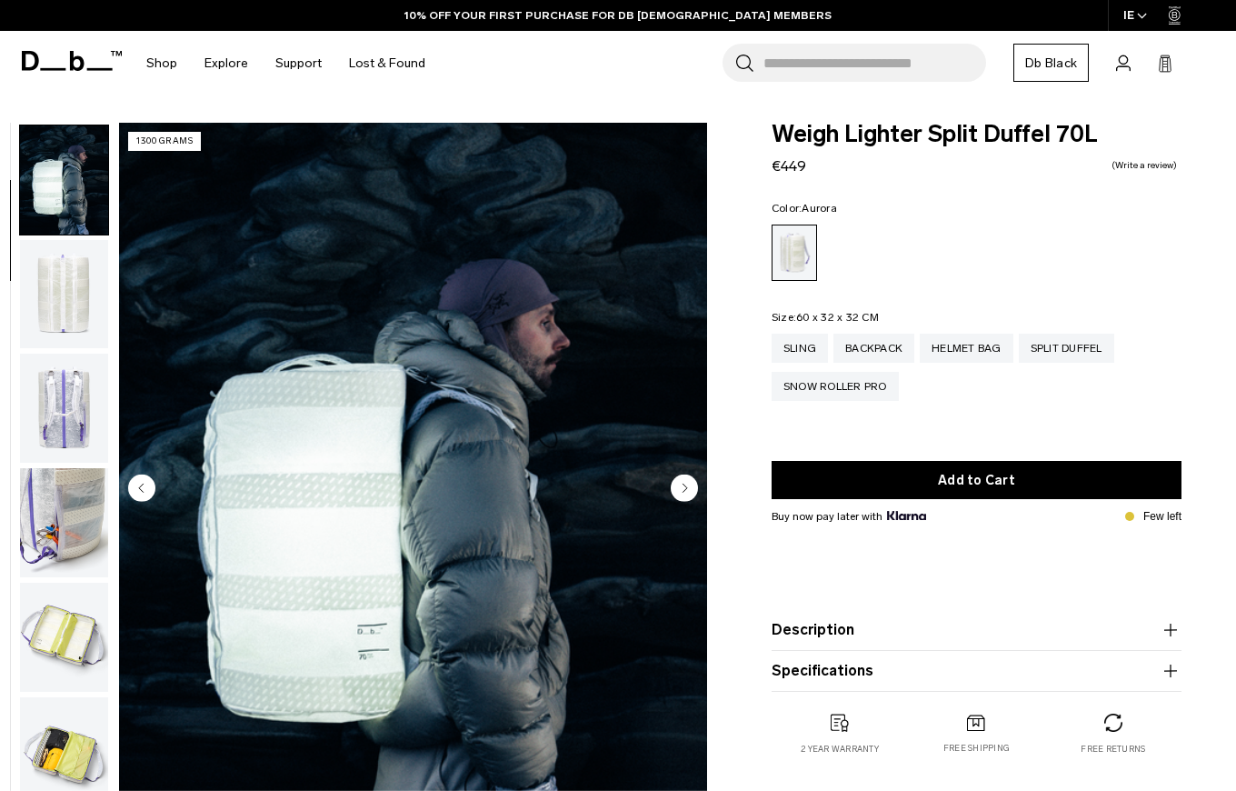
scroll to position [115, 0]
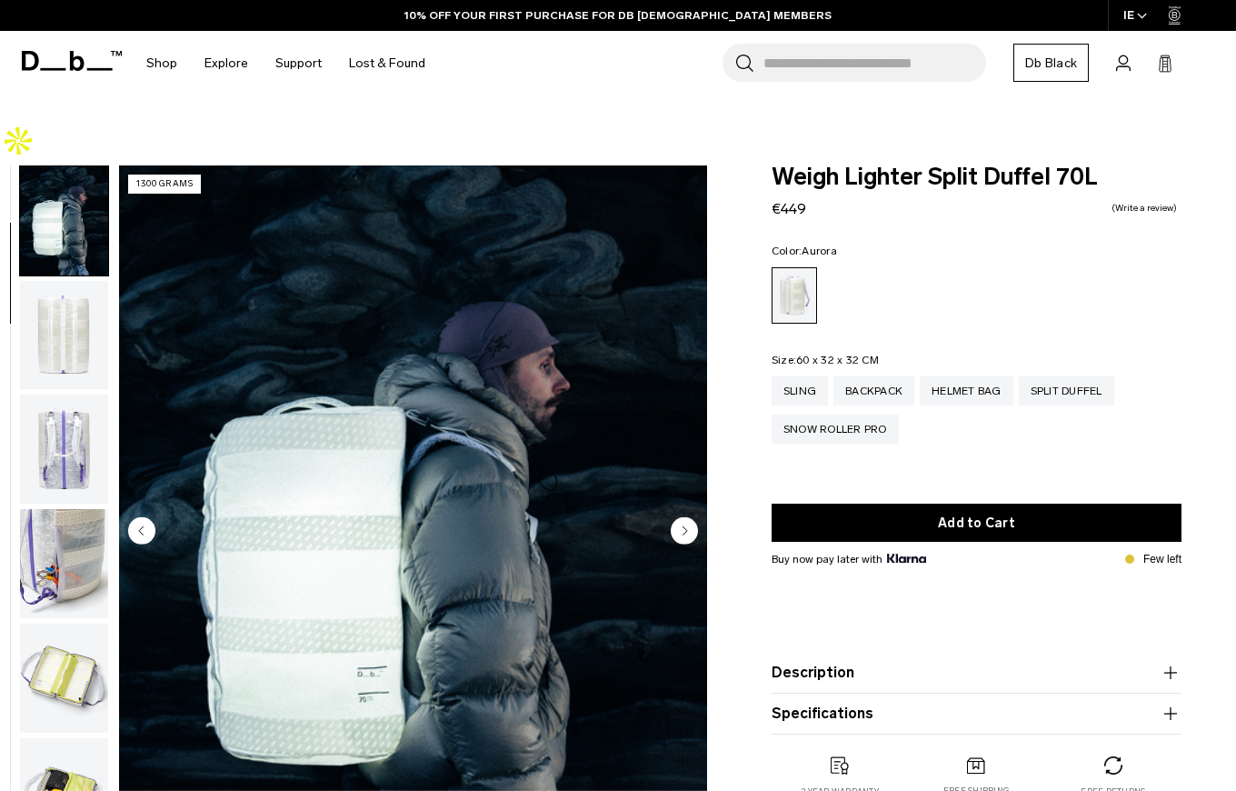
click at [59, 394] on img "button" at bounding box center [64, 448] width 88 height 109
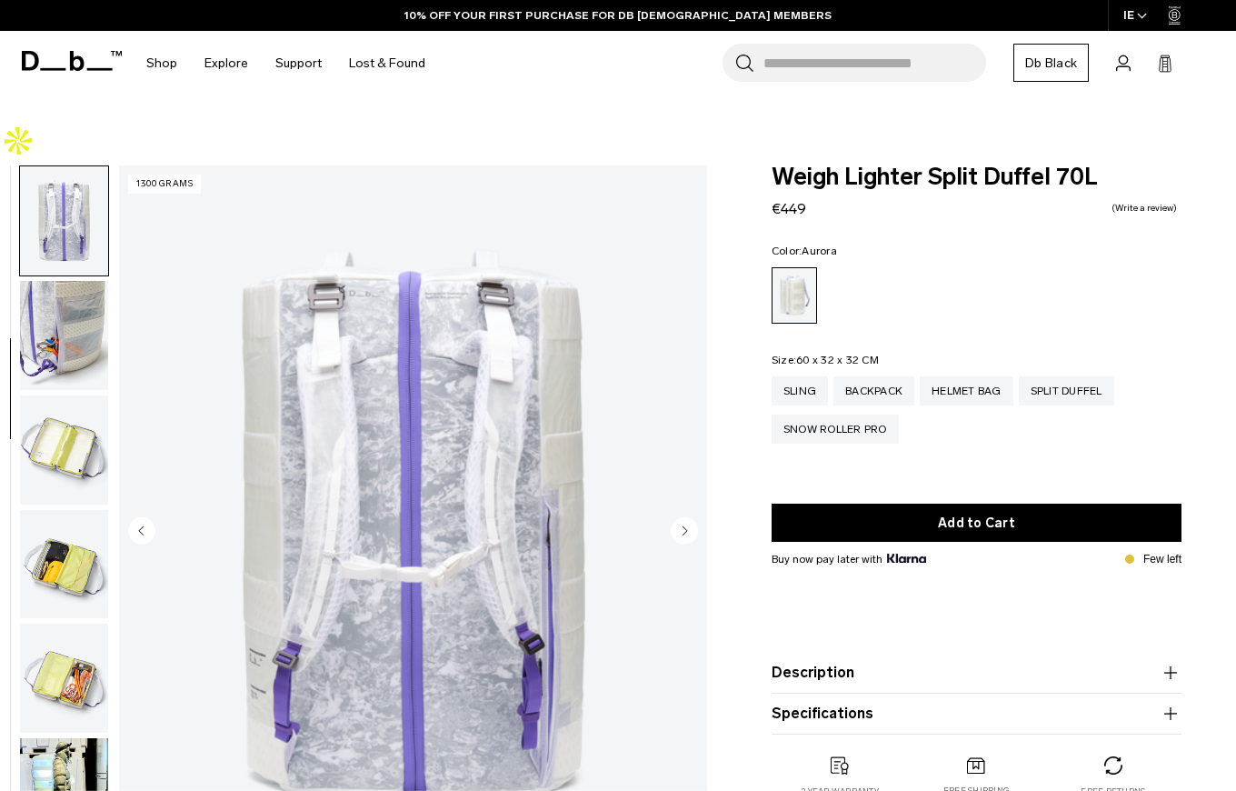
click at [60, 395] on img "button" at bounding box center [64, 449] width 88 height 109
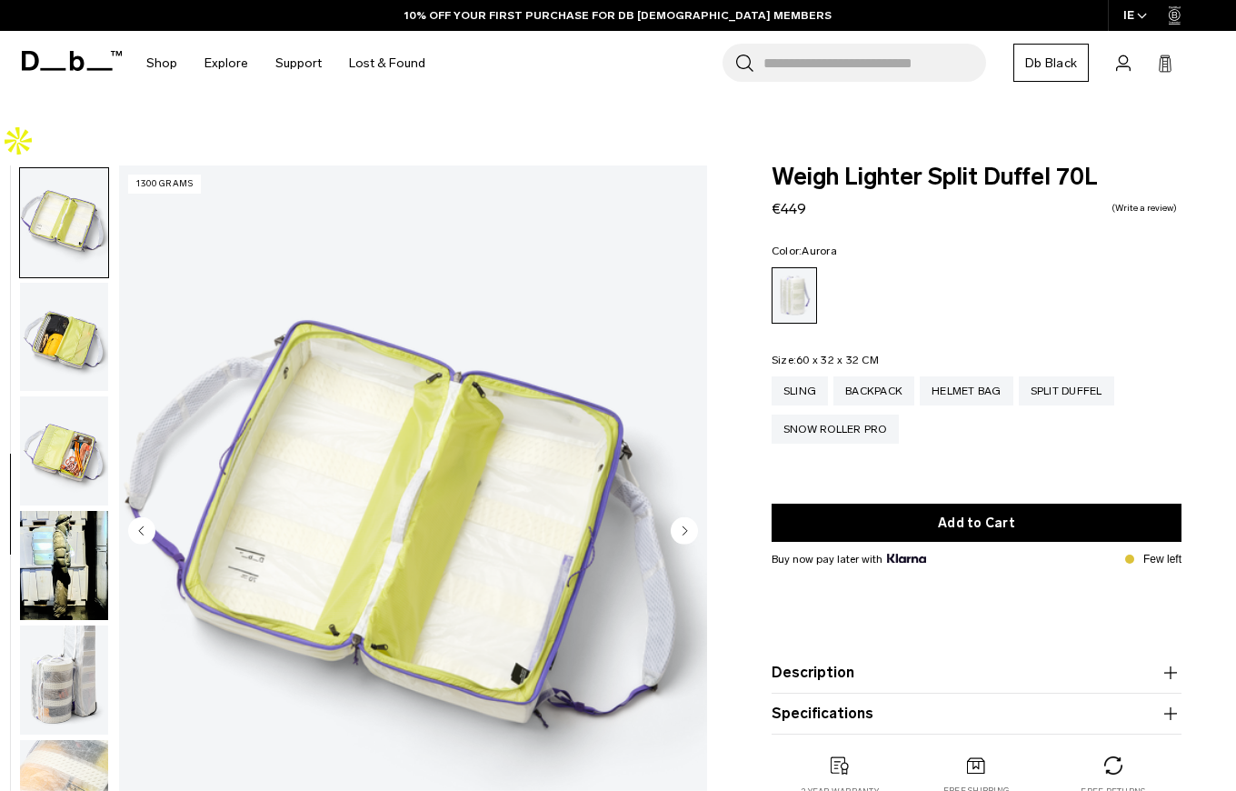
scroll to position [572, 0]
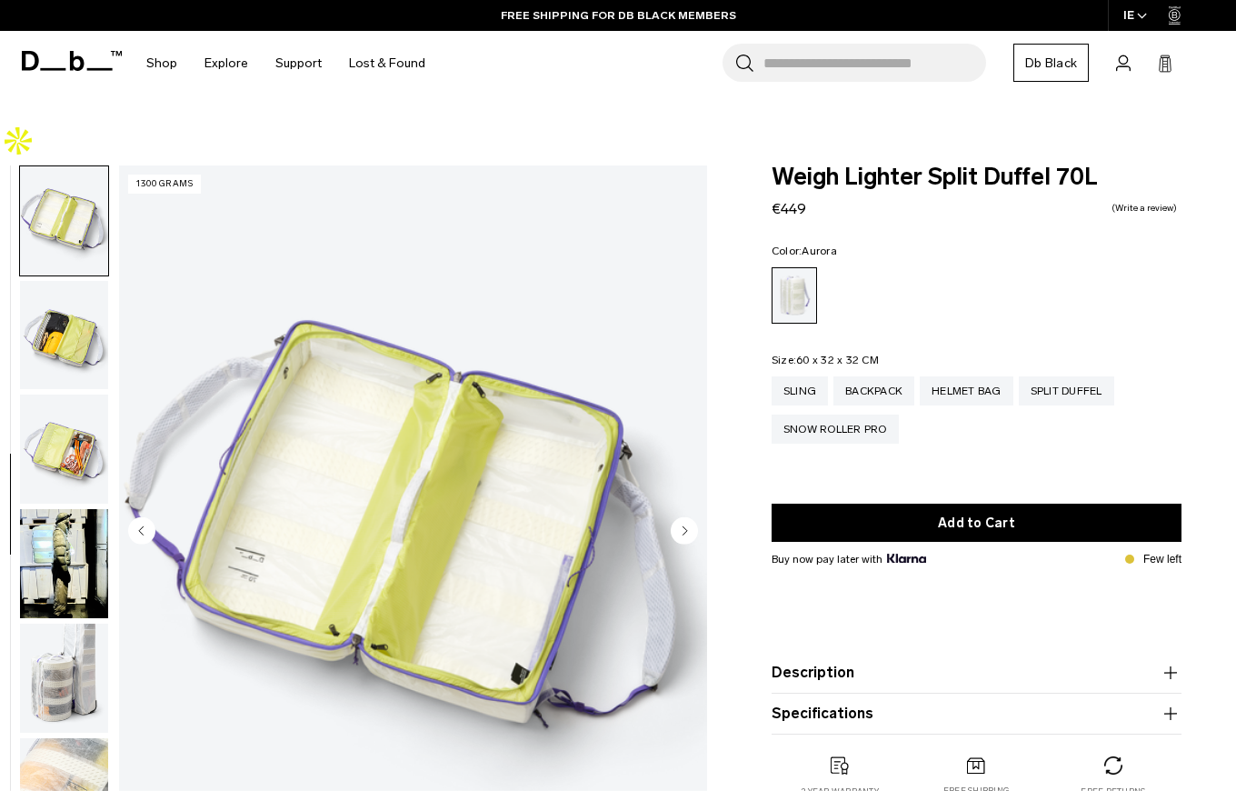
click at [61, 408] on img "button" at bounding box center [64, 448] width 88 height 109
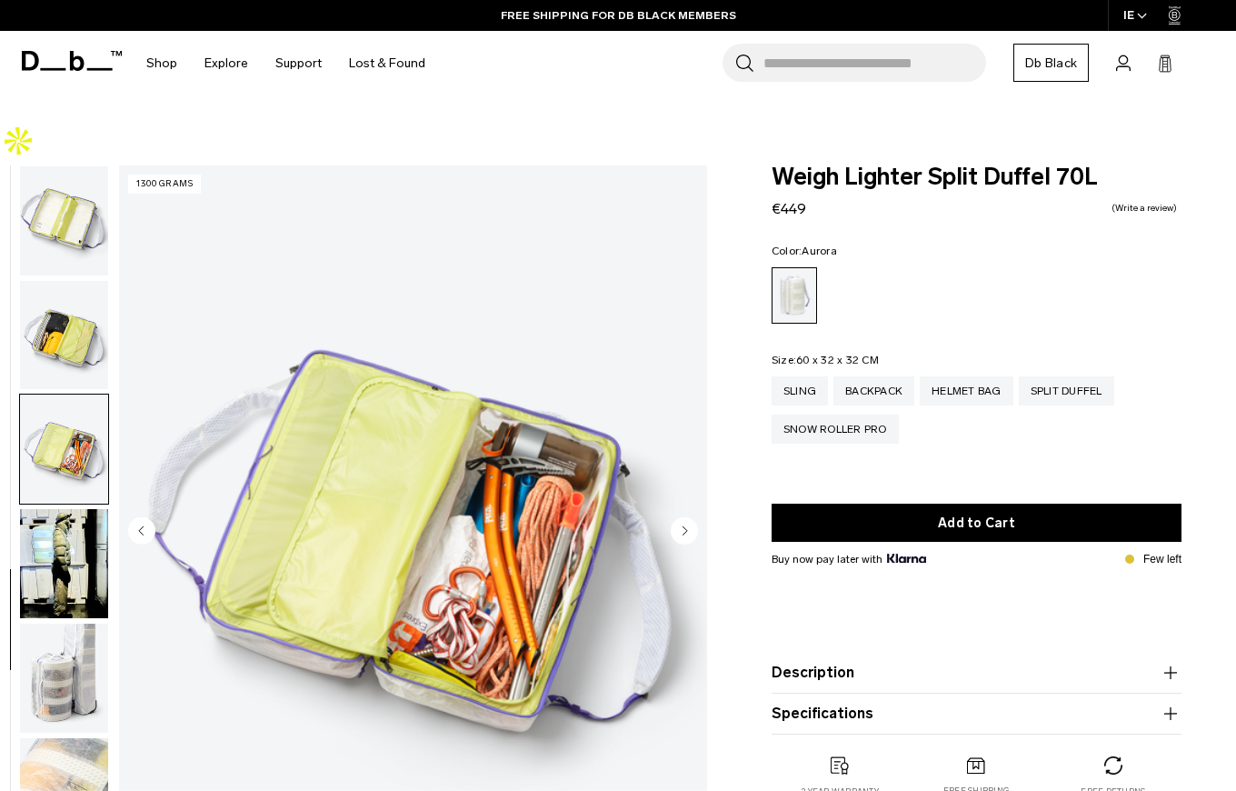
scroll to position [633, 0]
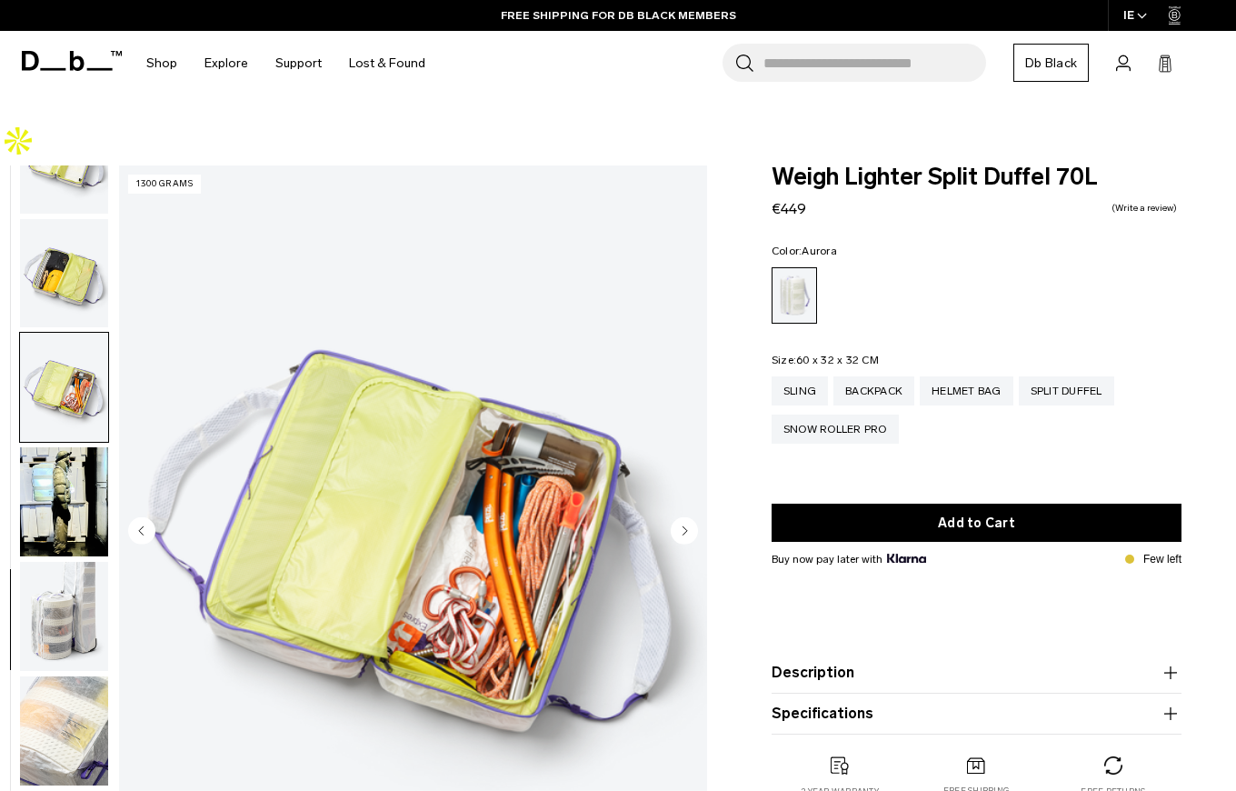
click at [62, 447] on img "button" at bounding box center [64, 501] width 88 height 109
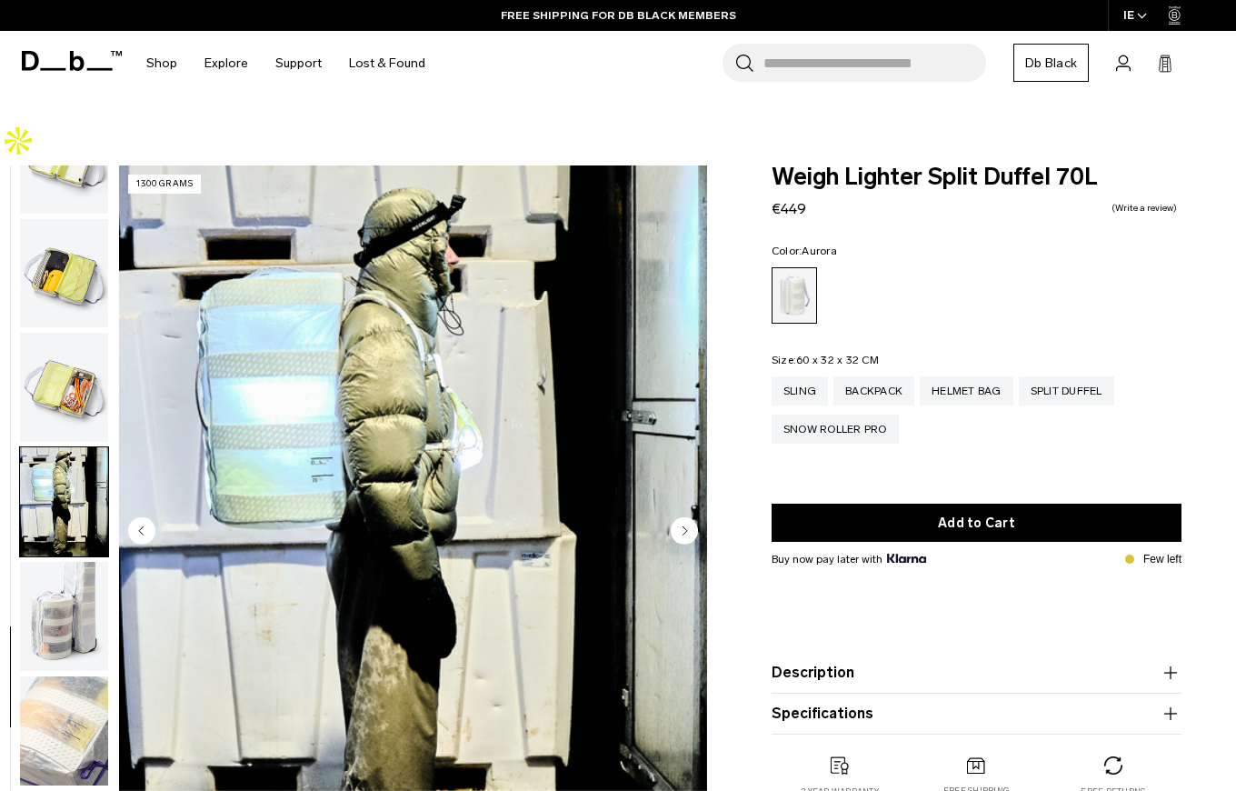
click at [60, 447] on img "button" at bounding box center [64, 501] width 88 height 109
click at [62, 562] on img "button" at bounding box center [64, 616] width 88 height 109
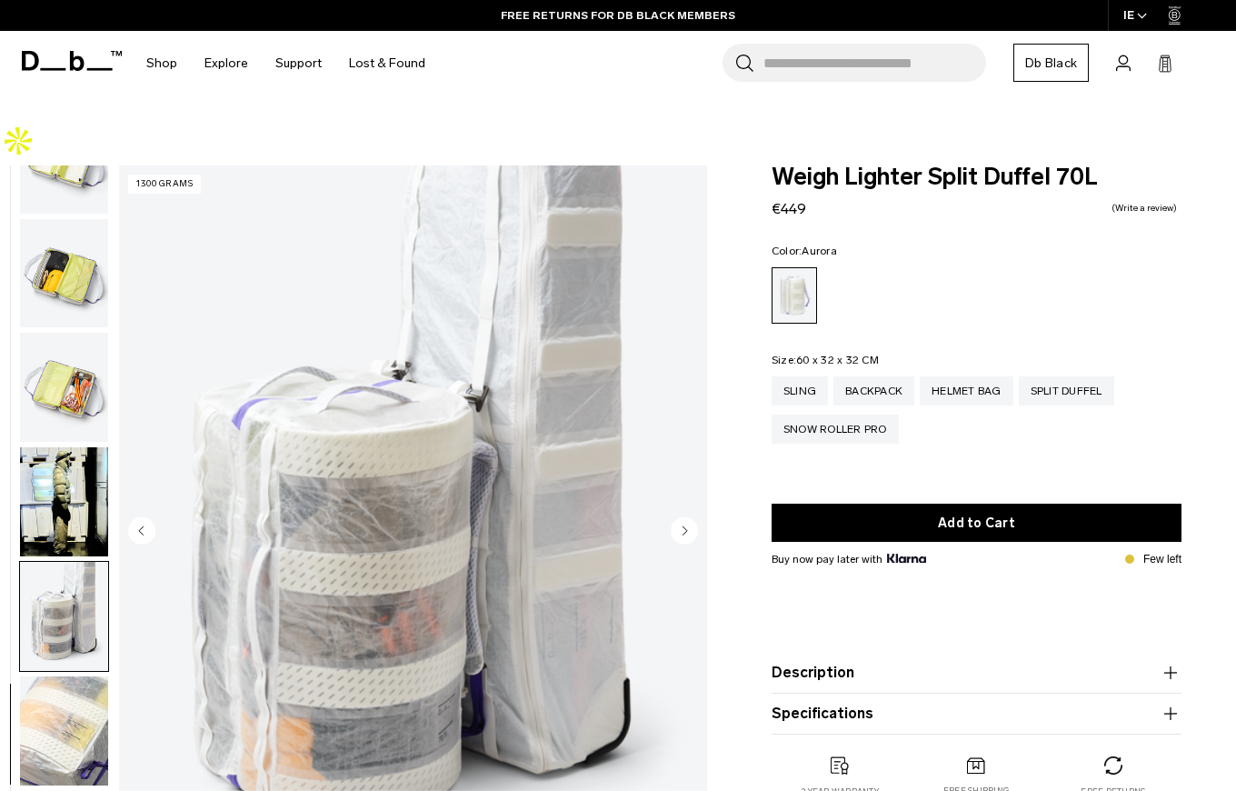
click at [62, 562] on img "button" at bounding box center [64, 616] width 88 height 109
click at [59, 601] on img "button" at bounding box center [64, 616] width 88 height 109
click at [65, 676] on img "button" at bounding box center [64, 730] width 88 height 109
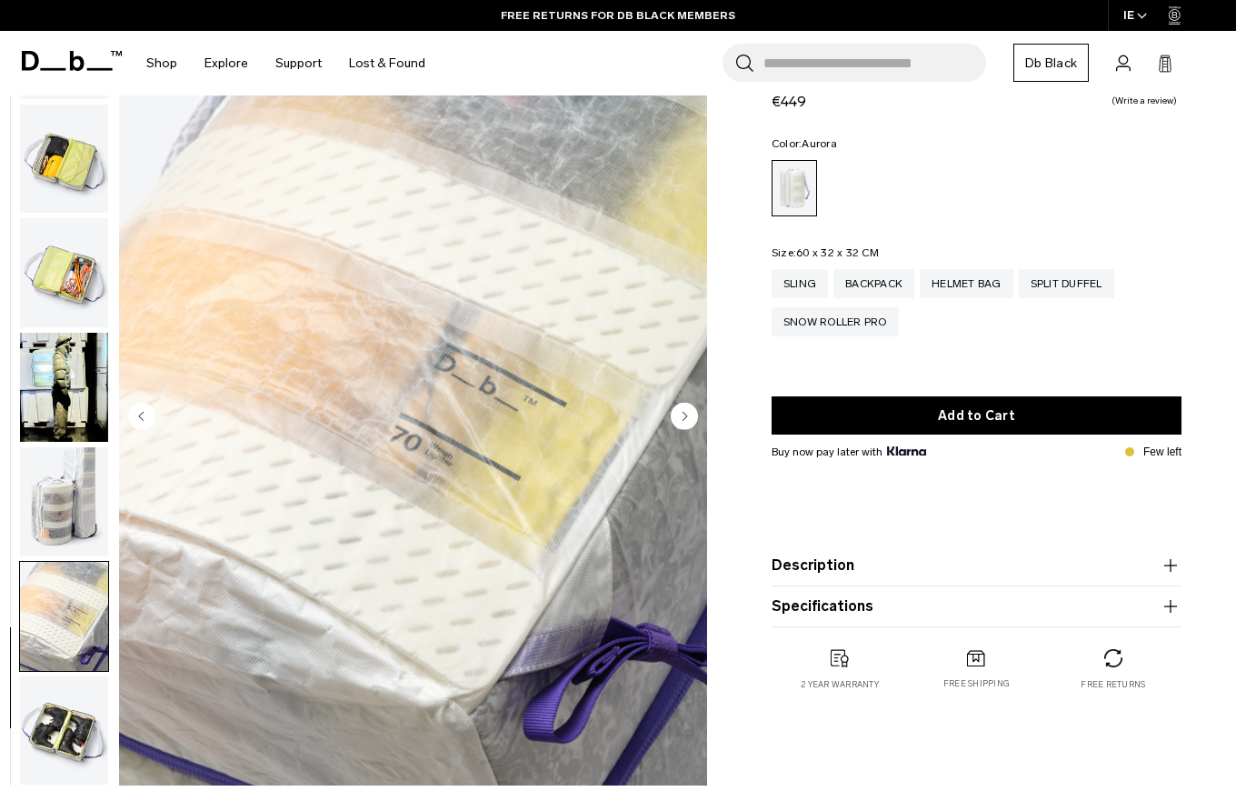
scroll to position [116, 0]
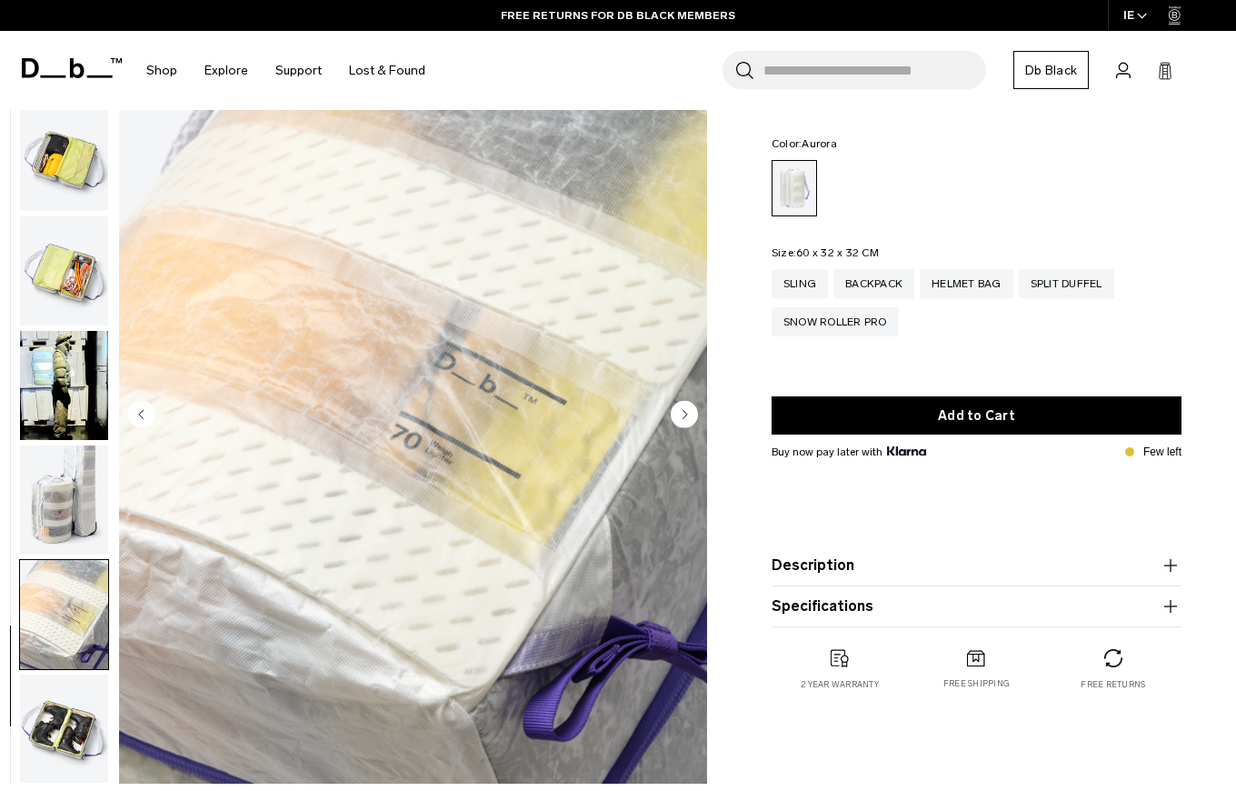
click at [69, 674] on img "button" at bounding box center [64, 728] width 88 height 109
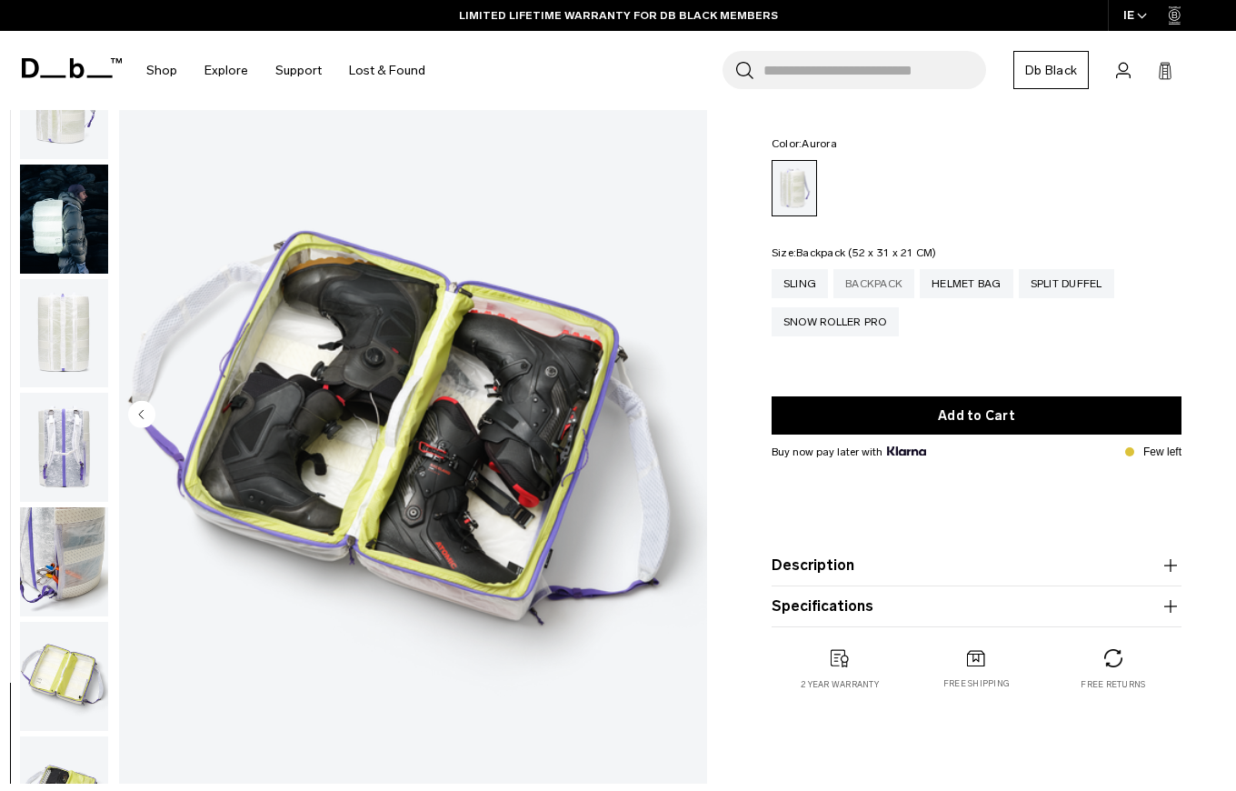
scroll to position [0, 0]
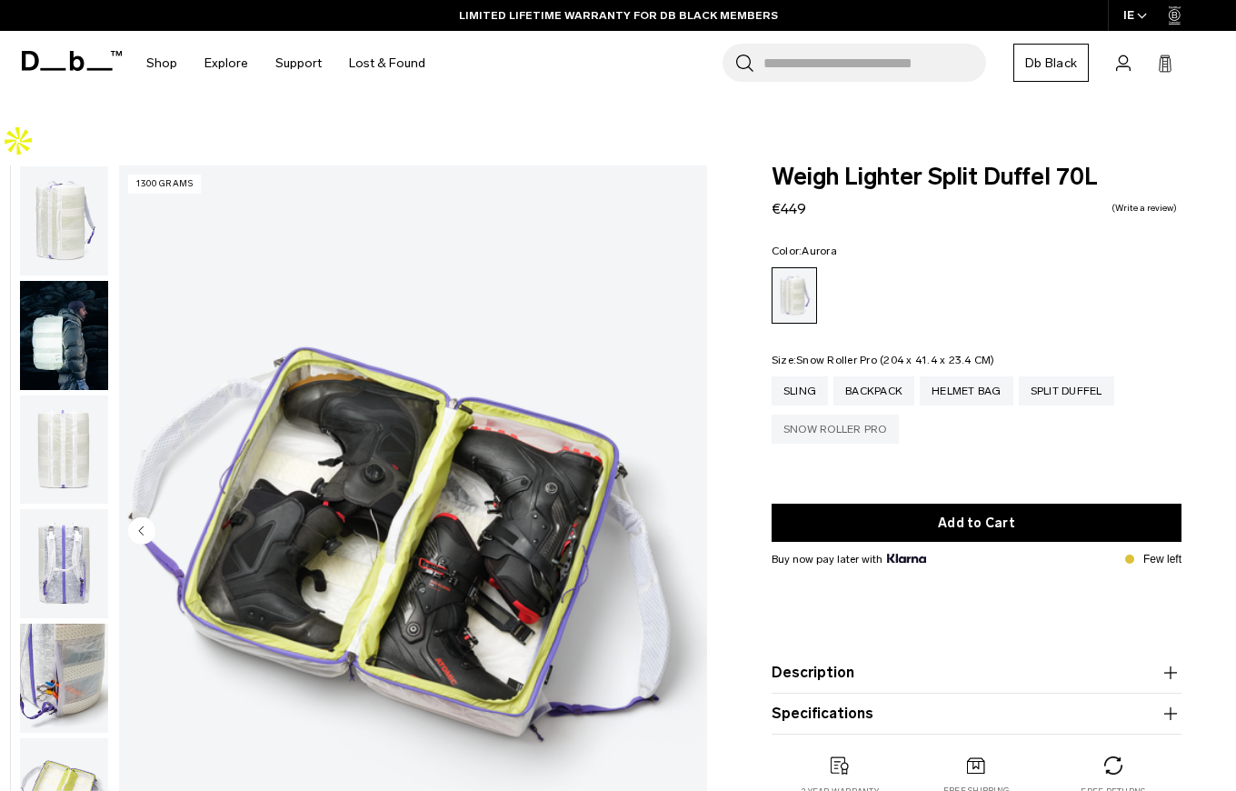
click at [855, 414] on div "Snow Roller Pro" at bounding box center [835, 428] width 127 height 29
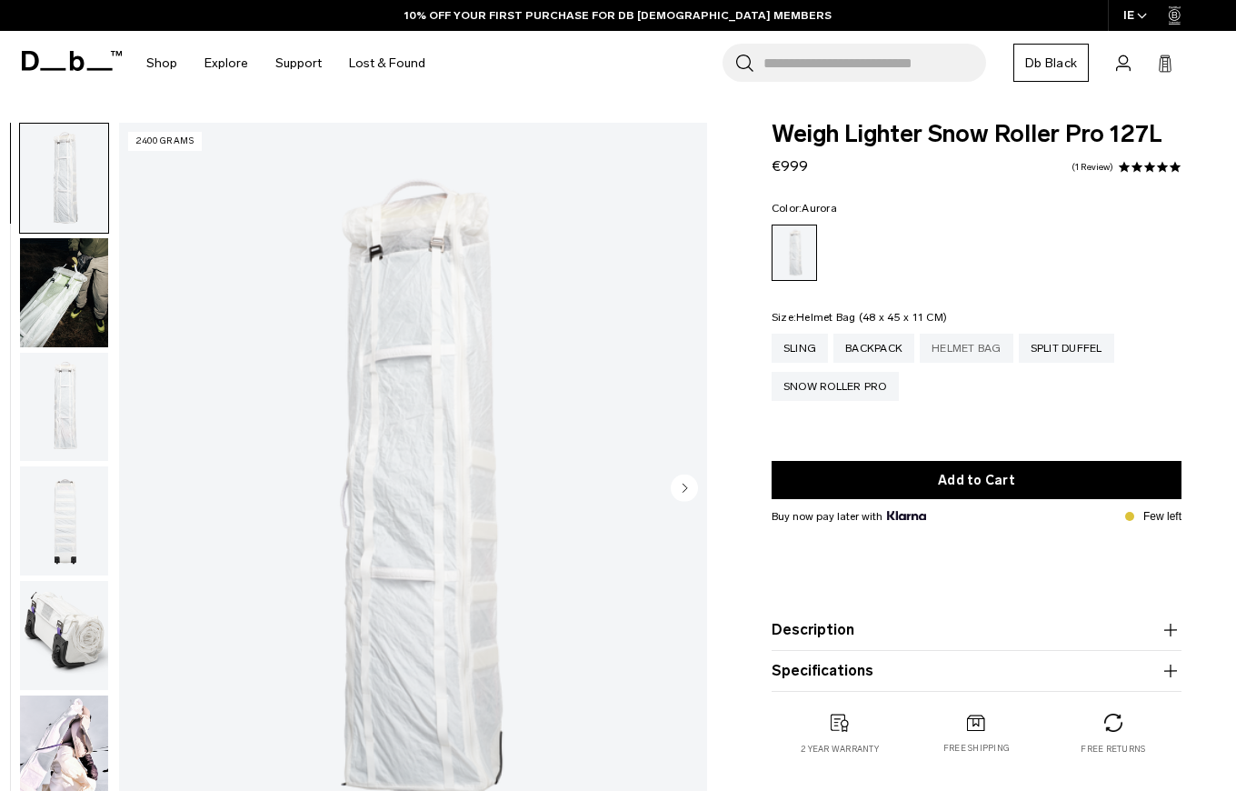
drag, startPoint x: 0, startPoint y: 0, endPoint x: 957, endPoint y: 344, distance: 1016.8
click at [957, 344] on div "Helmet Bag" at bounding box center [967, 348] width 94 height 29
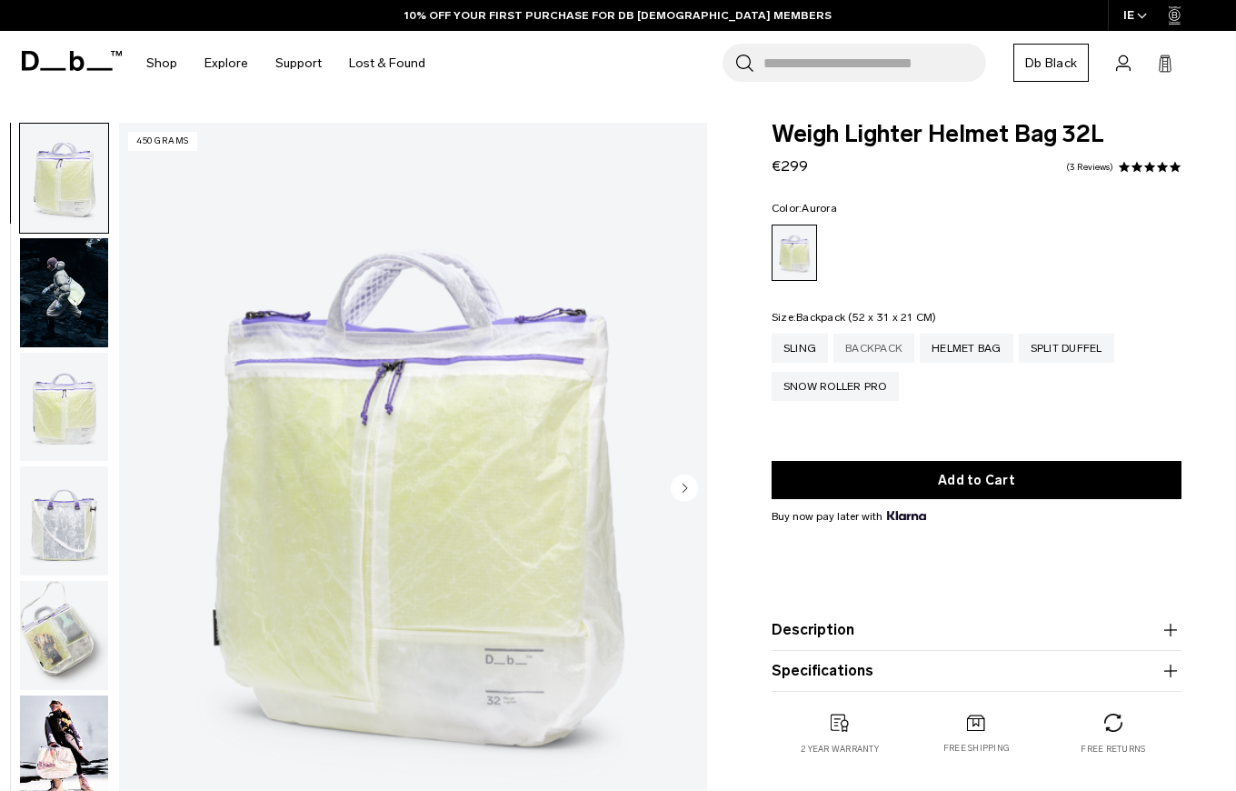
click at [877, 354] on div "Backpack" at bounding box center [873, 348] width 81 height 29
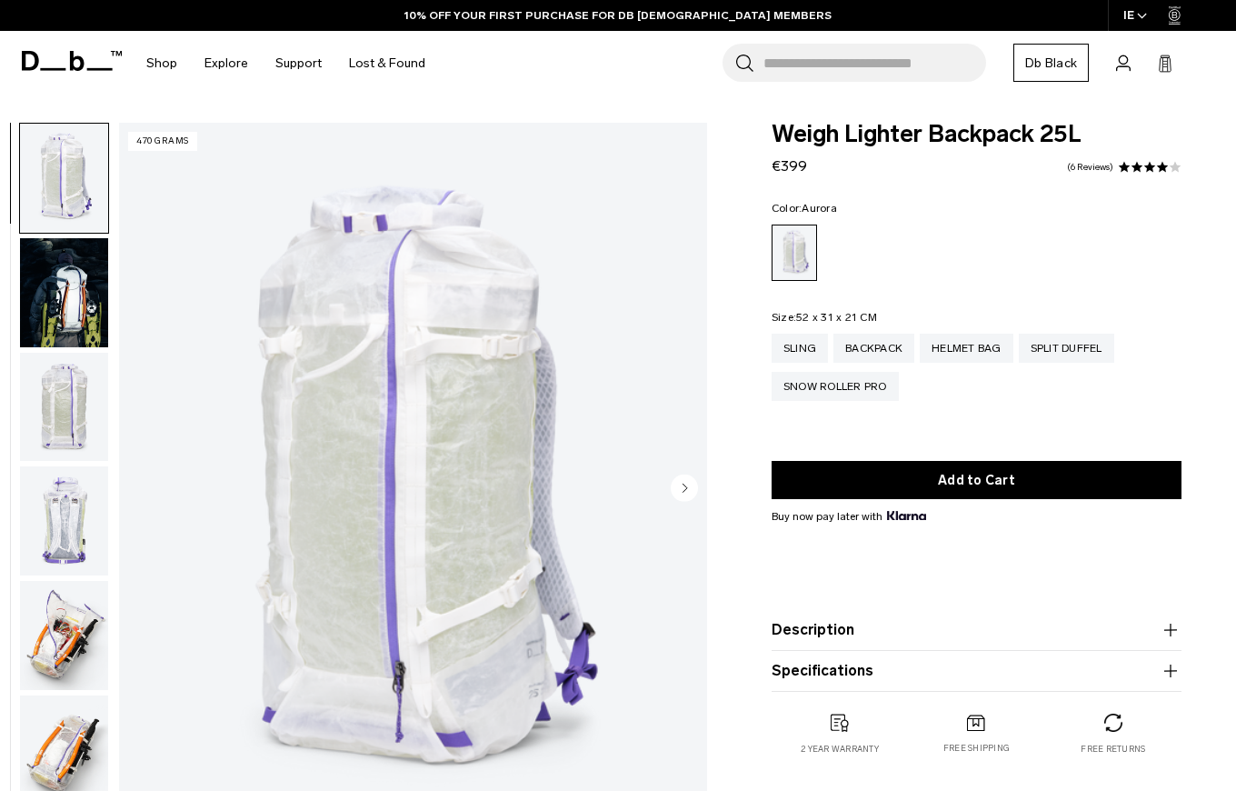
click at [89, 404] on img "button" at bounding box center [64, 407] width 88 height 109
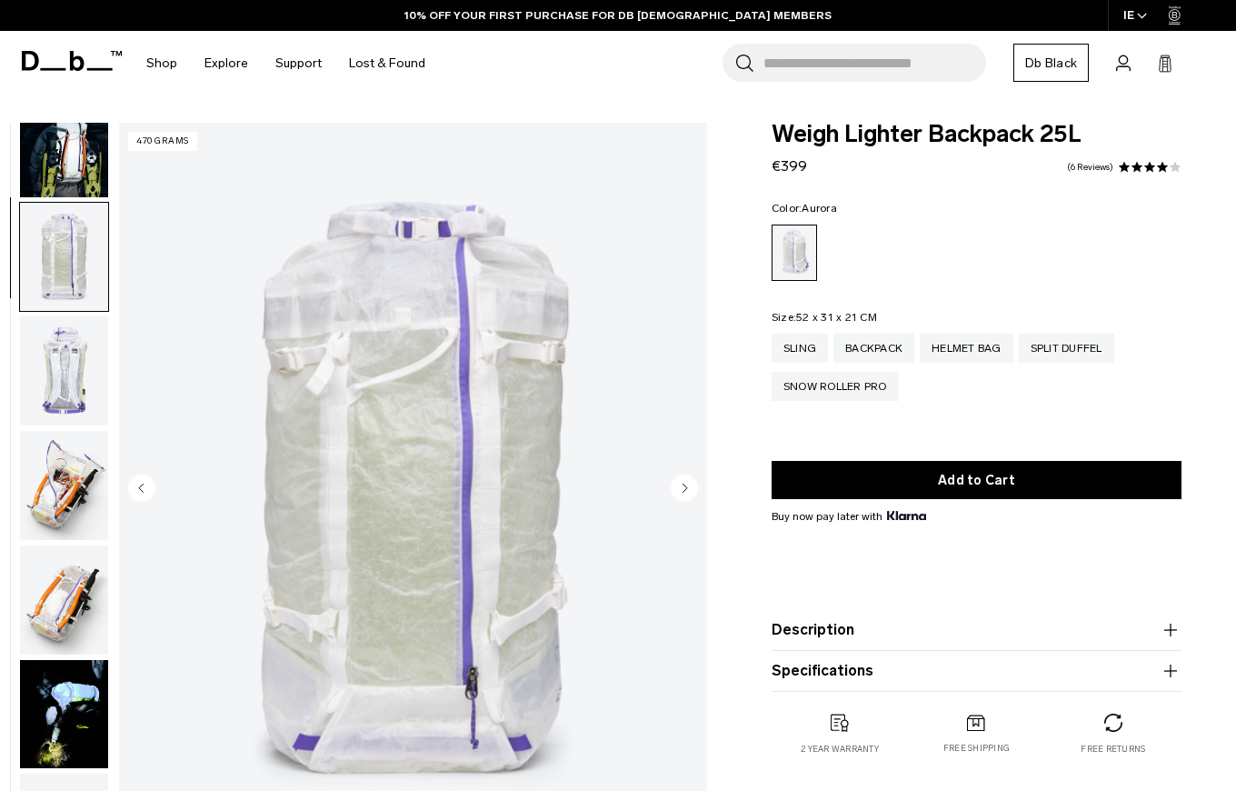
scroll to position [137, 0]
